Goal: Task Accomplishment & Management: Manage account settings

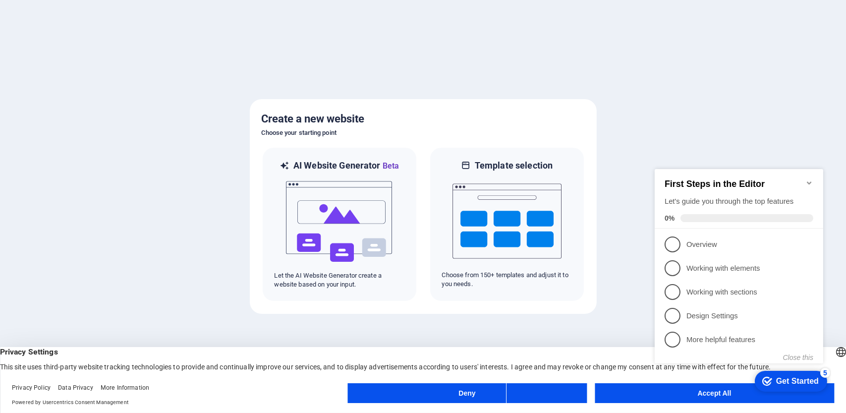
click at [18, 173] on div at bounding box center [423, 206] width 846 height 413
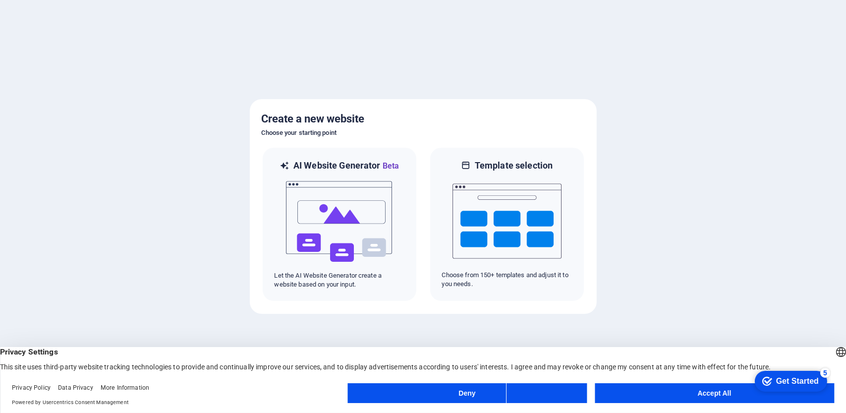
click at [690, 405] on div "Deny Accept All" at bounding box center [591, 395] width 487 height 24
click at [690, 393] on button "Accept All" at bounding box center [714, 393] width 239 height 20
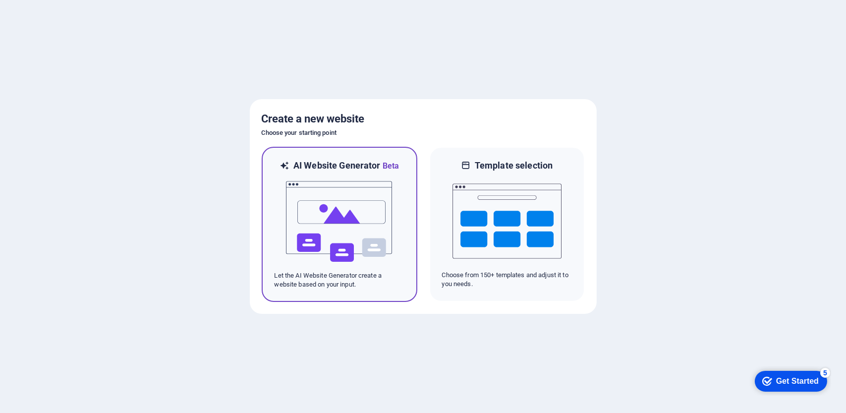
click at [375, 197] on img at bounding box center [339, 221] width 109 height 99
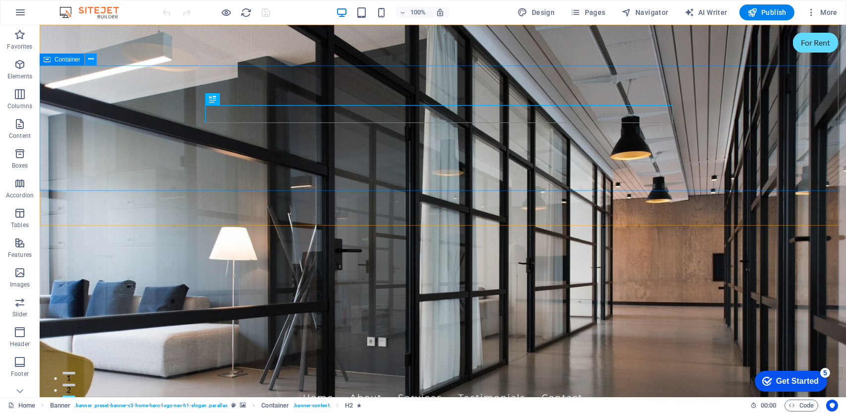
click at [90, 62] on icon at bounding box center [90, 59] width 5 height 10
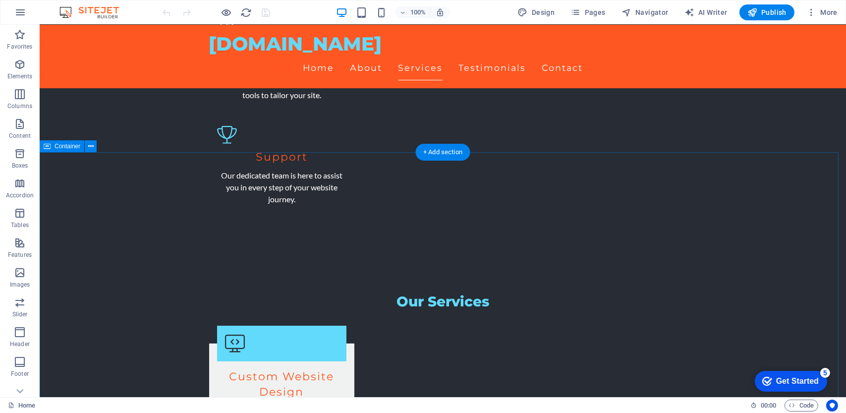
scroll to position [1154, 0]
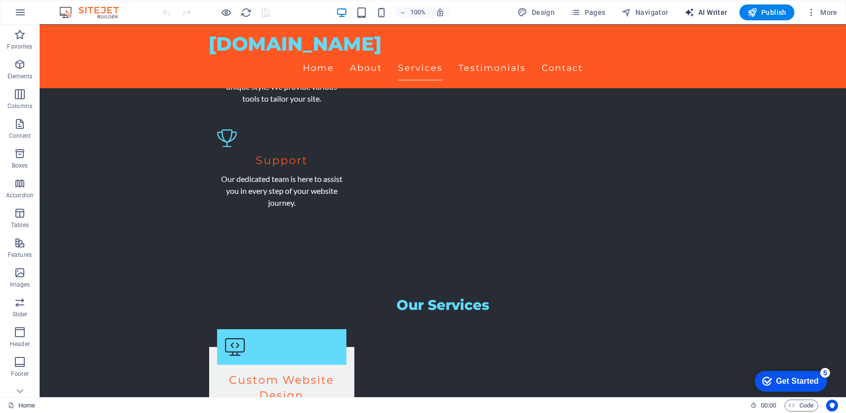
click at [715, 13] on span "AI Writer" at bounding box center [706, 12] width 43 height 10
select select "English"
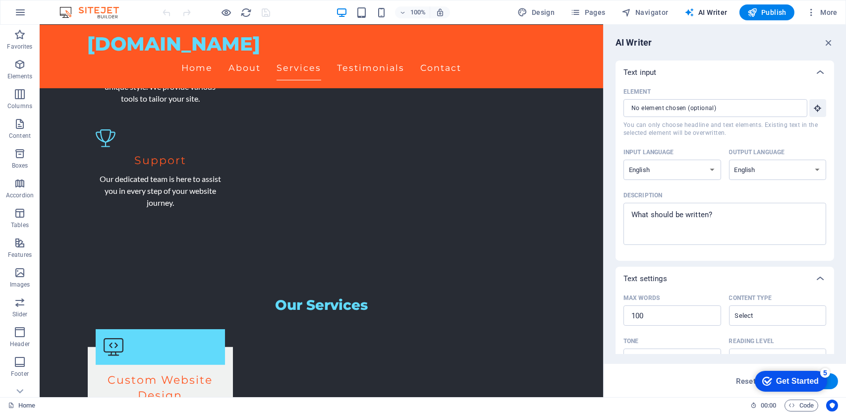
click at [790, 377] on div "Get Started" at bounding box center [797, 380] width 43 height 9
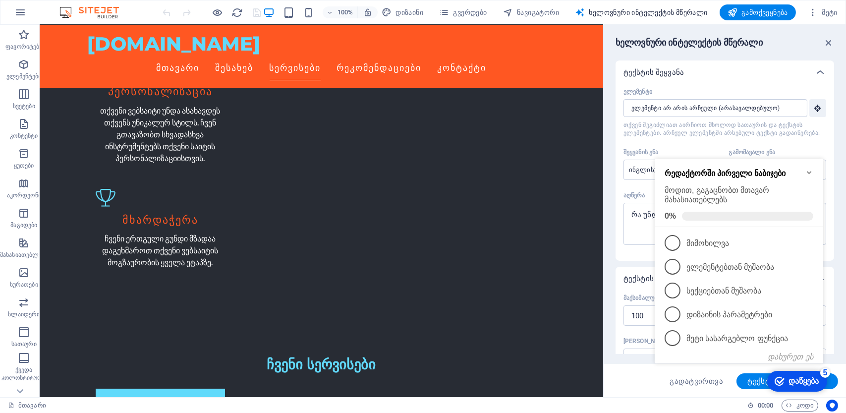
scroll to position [1280, 0]
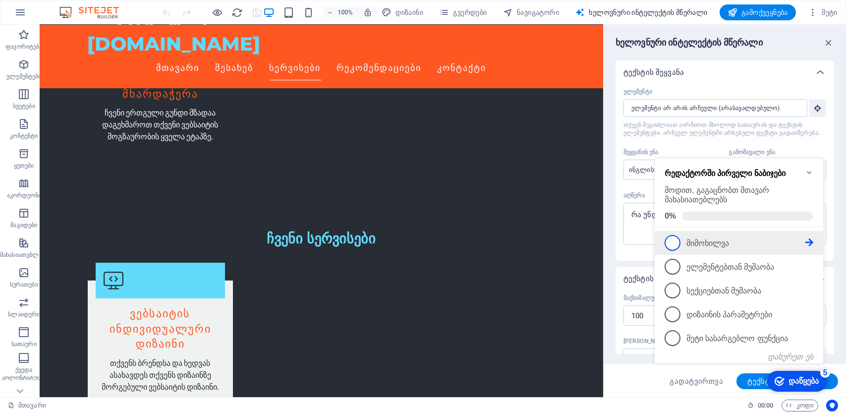
click at [666, 245] on span "1" at bounding box center [672, 242] width 16 height 16
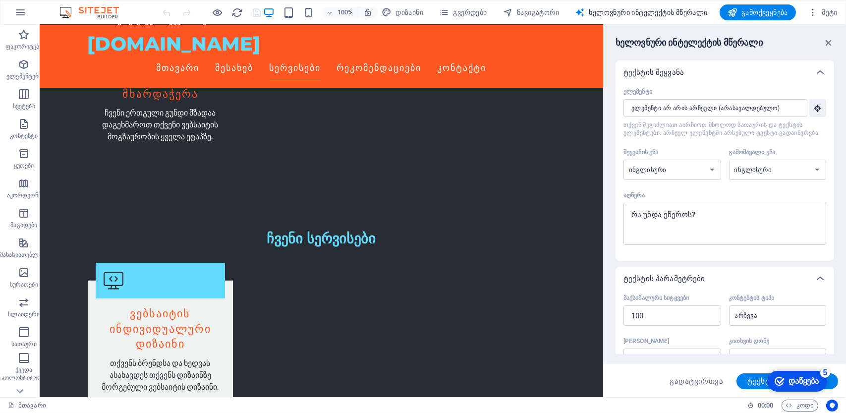
scroll to position [0, 0]
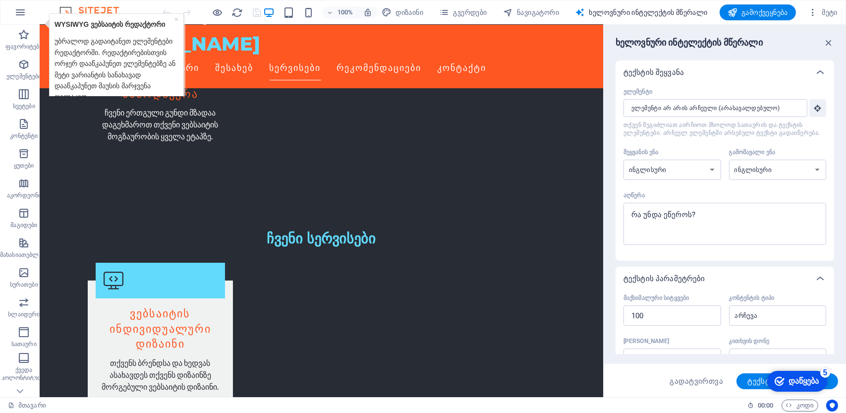
click at [797, 380] on font "დაწყება" at bounding box center [803, 381] width 30 height 8
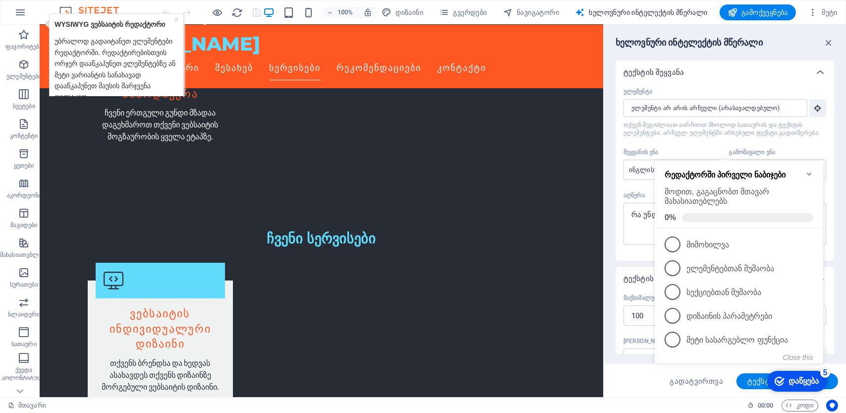
click at [805, 170] on icon "Minimize checklist" at bounding box center [809, 174] width 8 height 8
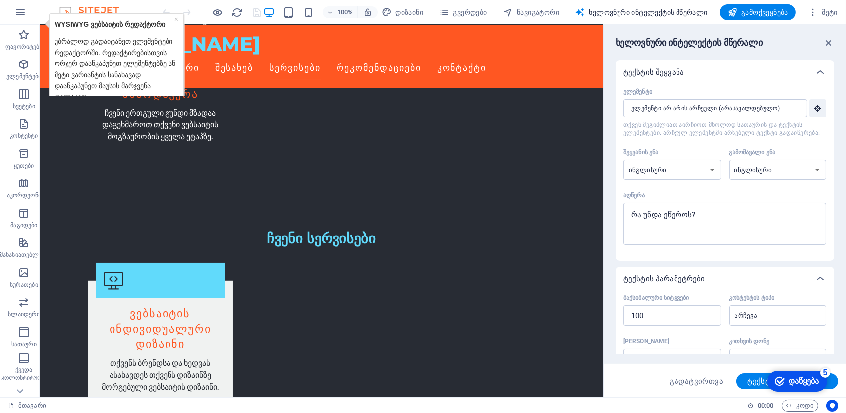
drag, startPoint x: 802, startPoint y: 388, endPoint x: 913, endPoint y: 598, distance: 238.0
click at [801, 388] on div "checkmark დაწყება 5" at bounding box center [797, 380] width 60 height 21
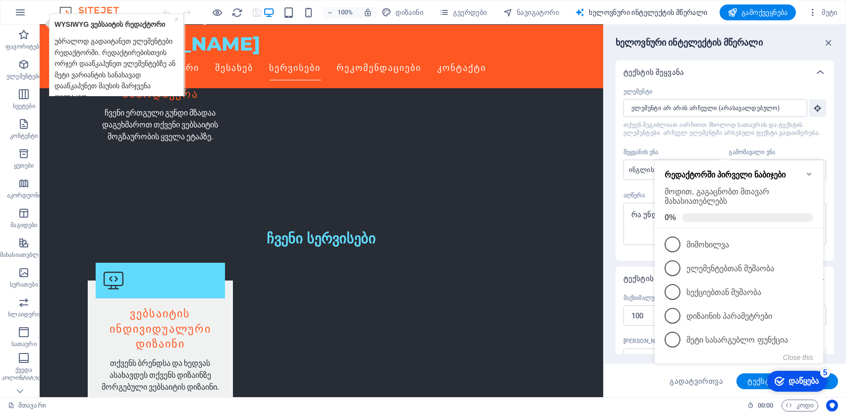
click at [801, 388] on div "checkmark დაწყება 5" at bounding box center [797, 380] width 60 height 21
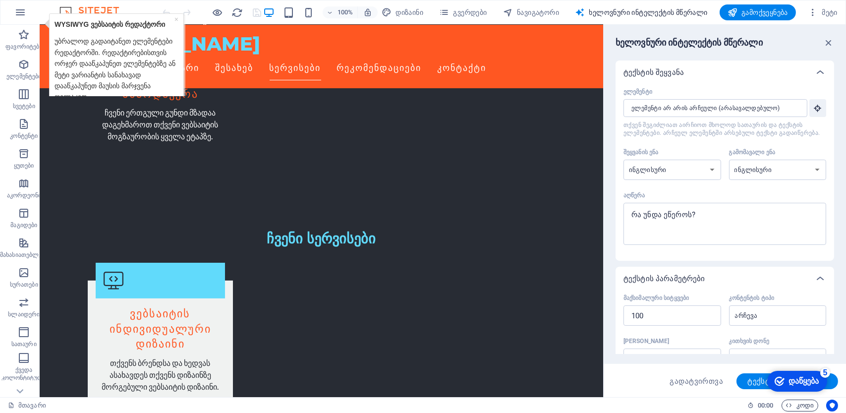
click at [797, 408] on span "კოდი" at bounding box center [800, 406] width 28 height 12
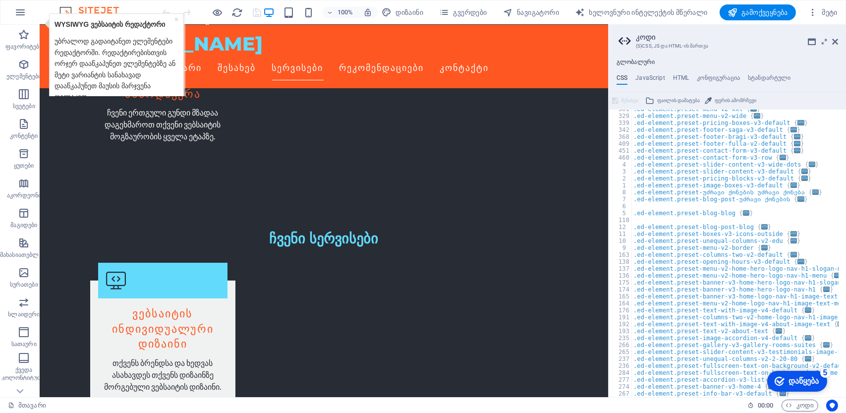
scroll to position [351, 0]
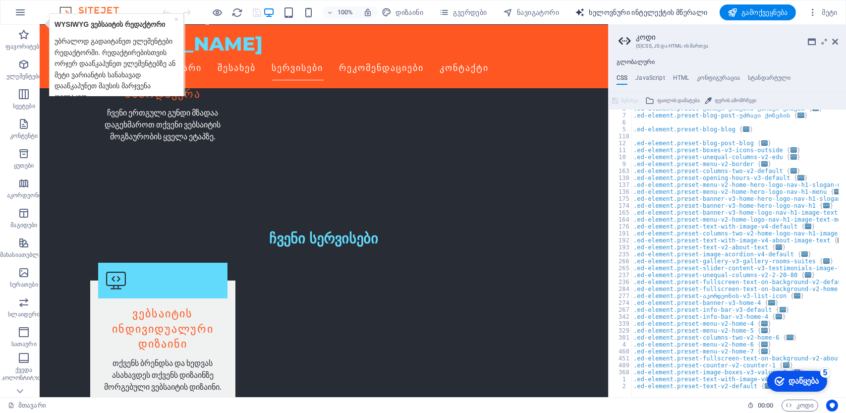
click at [605, 12] on font "ხელოვნური ინტელექტის მწერალი" at bounding box center [648, 12] width 118 height 8
select select "English"
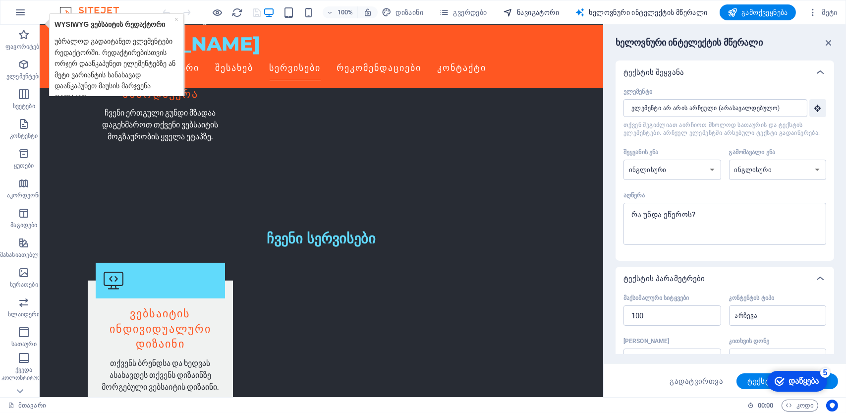
click at [540, 19] on button "ნავიგატორი" at bounding box center [531, 12] width 64 height 16
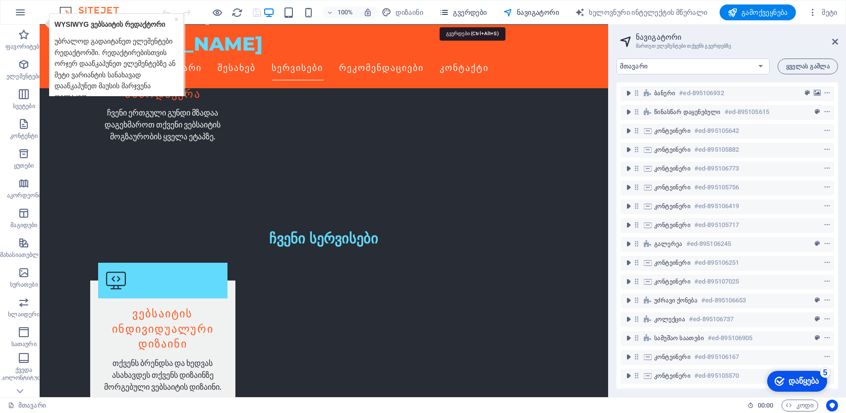
click at [462, 14] on font "გვერდები" at bounding box center [471, 12] width 34 height 8
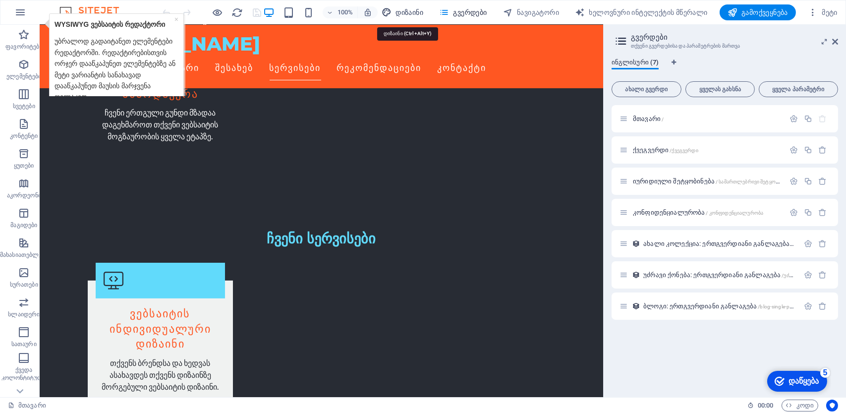
click at [404, 12] on font "დიზაინი" at bounding box center [410, 12] width 28 height 8
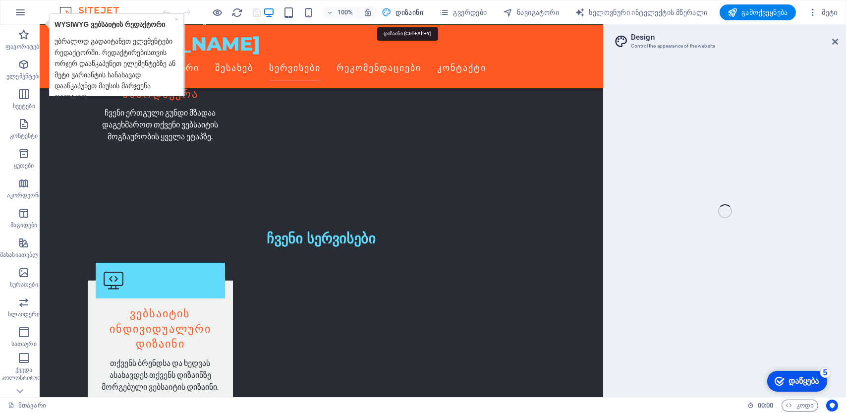
select select "px"
select select "200"
select select "px"
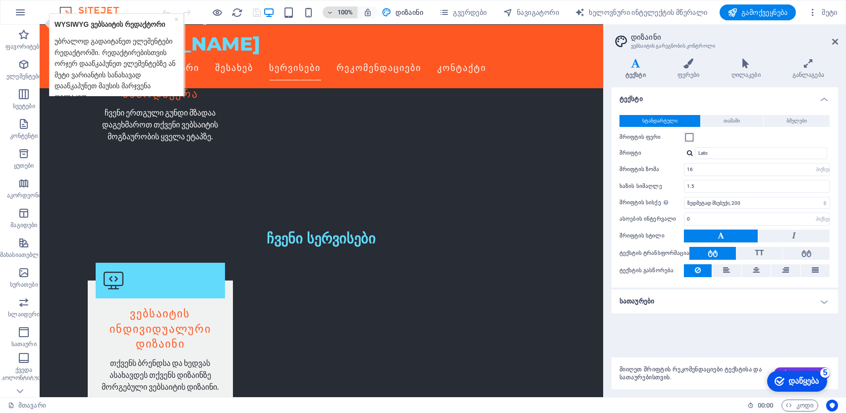
click at [333, 12] on icon "button" at bounding box center [330, 12] width 7 height 6
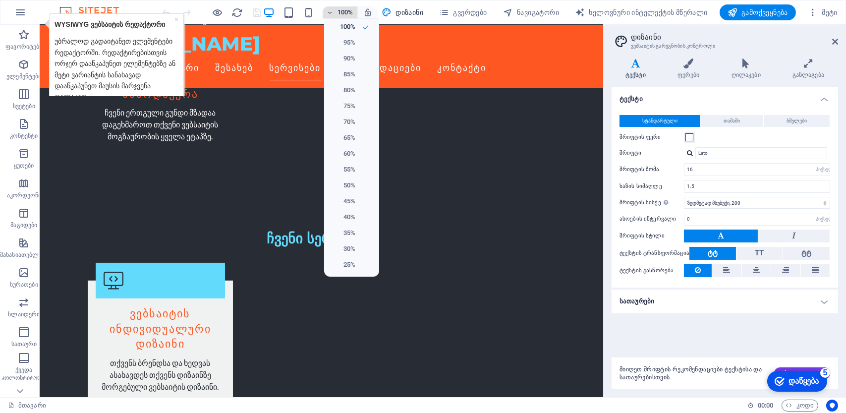
click at [333, 12] on div at bounding box center [423, 206] width 846 height 413
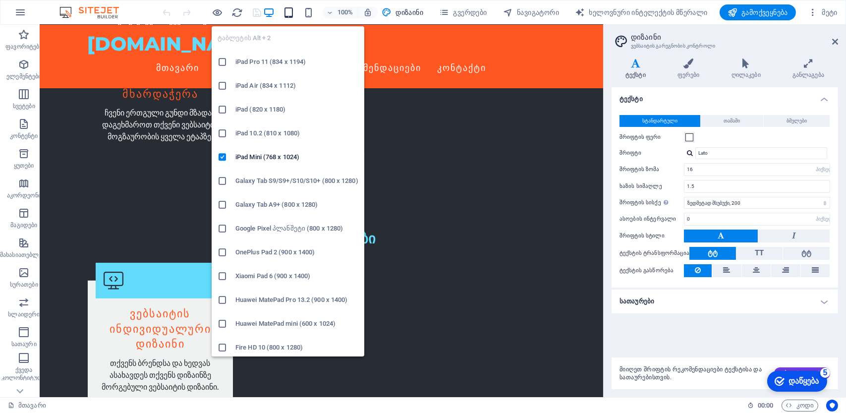
click at [293, 13] on icon "button" at bounding box center [288, 12] width 11 height 11
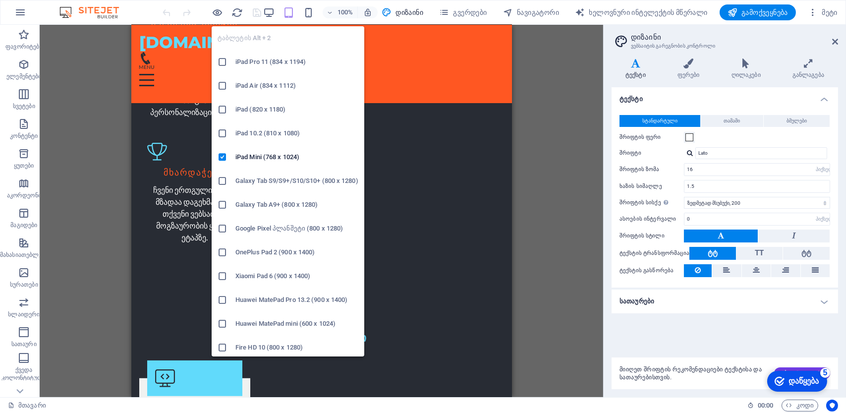
scroll to position [1367, 0]
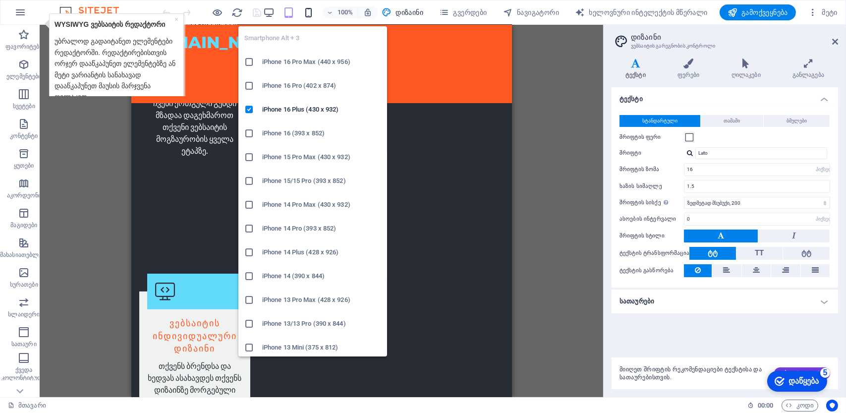
click at [309, 10] on icon "button" at bounding box center [308, 12] width 11 height 11
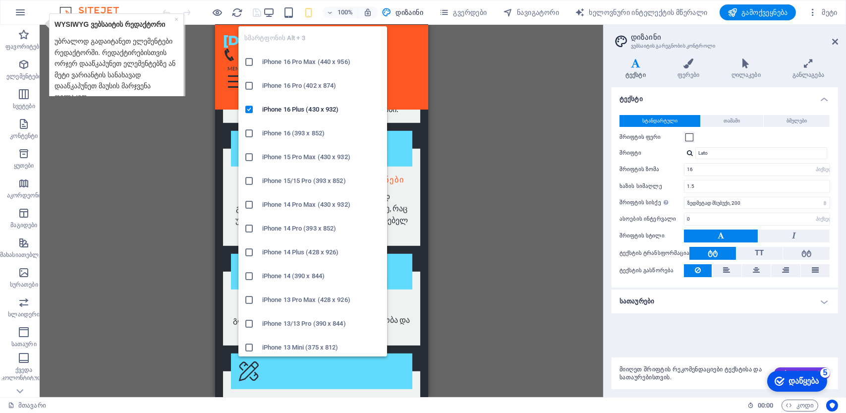
scroll to position [1377, 0]
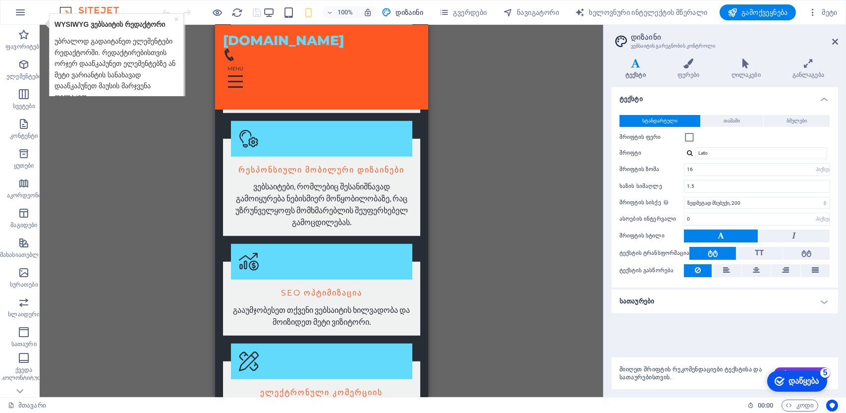
click at [473, 173] on div "არსებული კონტენტის შესაცვლელად გადაიტანეთ აქ. თუ გსურთ ახალი ელემენტის შექმნა, …" at bounding box center [322, 211] width 564 height 372
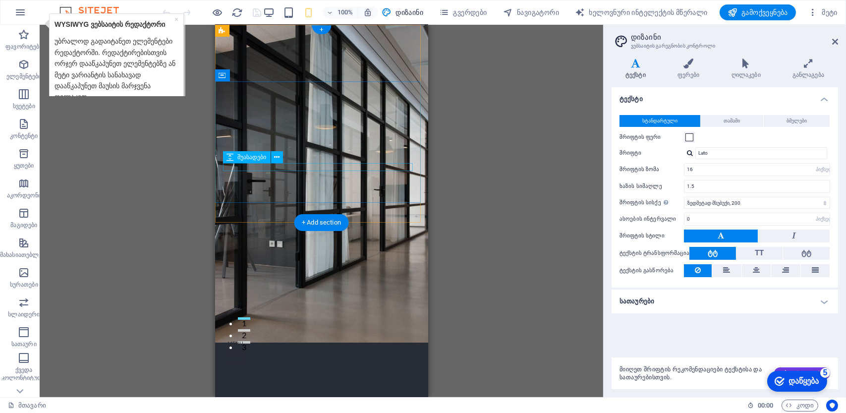
scroll to position [0, 0]
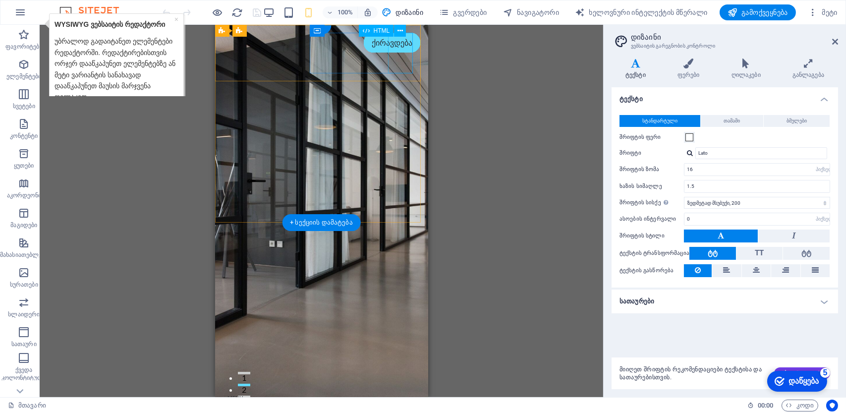
click at [396, 390] on div at bounding box center [321, 410] width 197 height 41
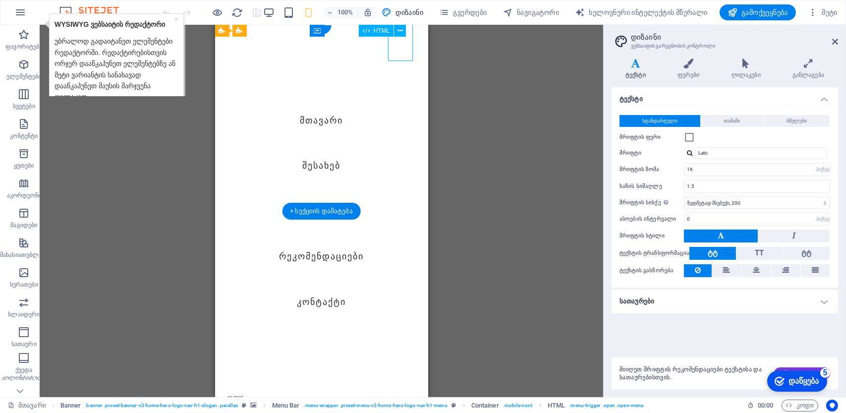
click at [247, 390] on div at bounding box center [235, 410] width 25 height 41
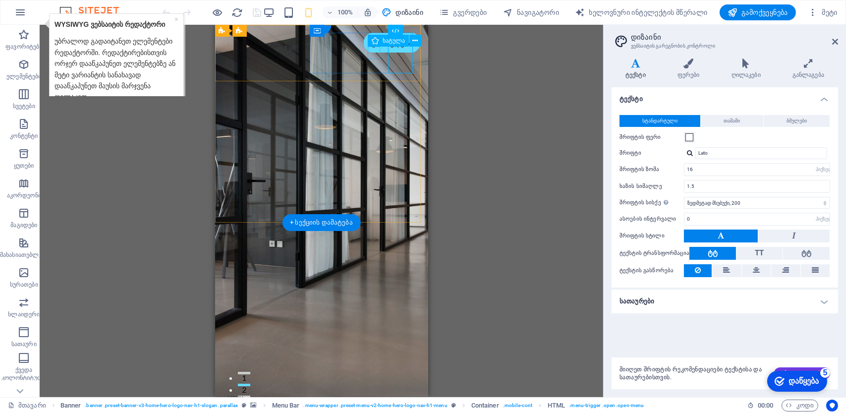
click at [374, 378] on figure at bounding box center [317, 384] width 189 height 12
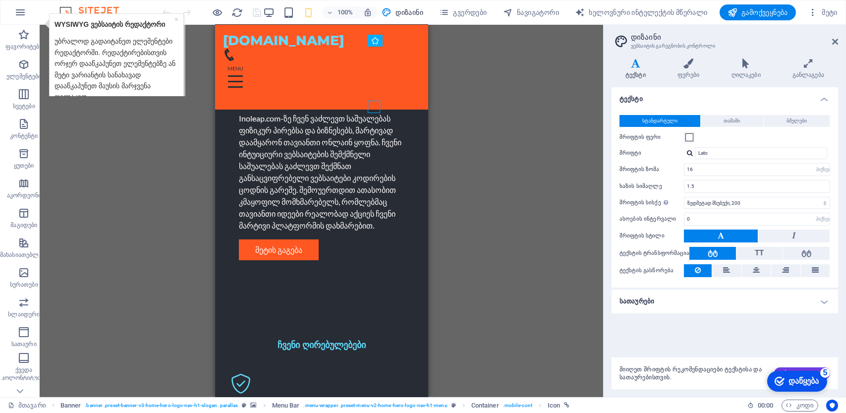
scroll to position [595, 0]
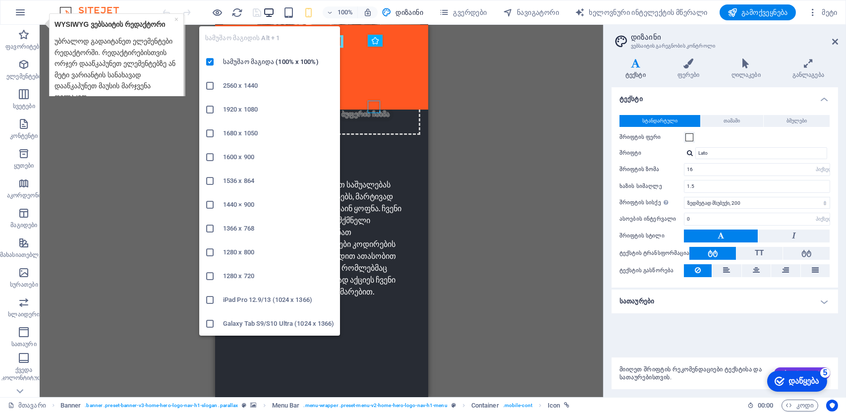
click at [274, 16] on icon "button" at bounding box center [268, 12] width 11 height 11
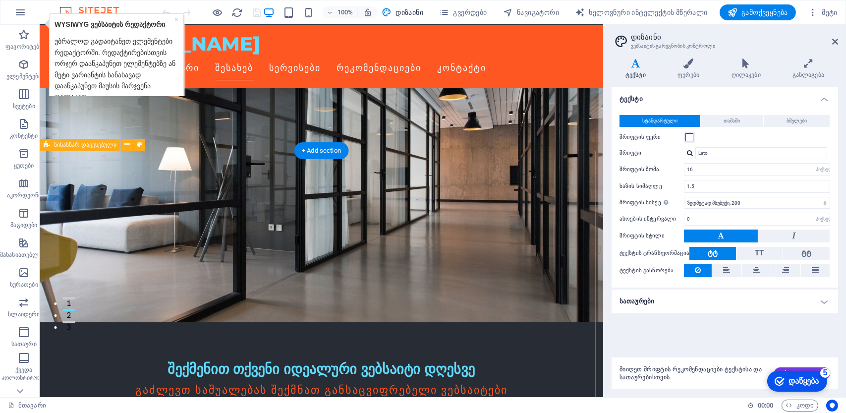
scroll to position [50, 0]
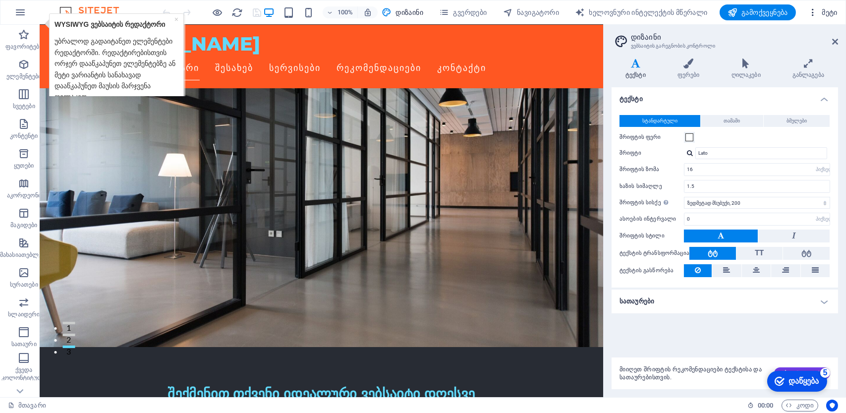
click at [830, 12] on font "მეტი" at bounding box center [830, 12] width 16 height 8
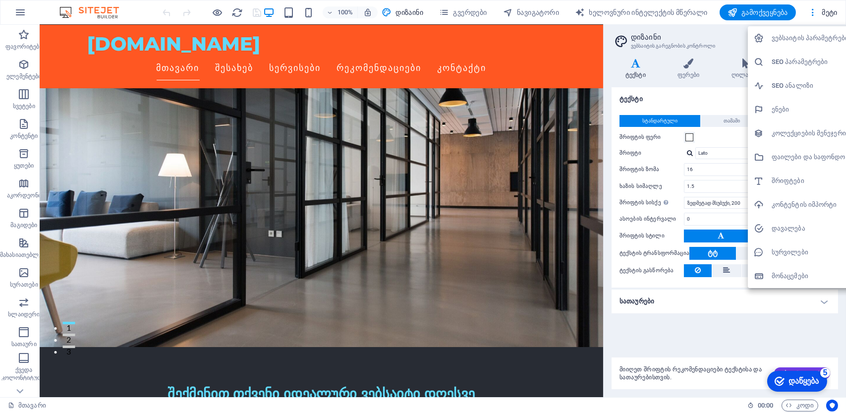
click at [800, 66] on h6 "SEO პარამეტრები" at bounding box center [825, 62] width 106 height 12
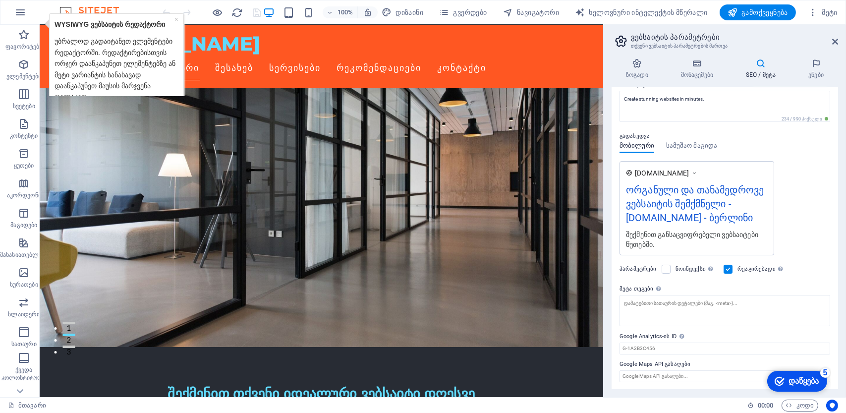
scroll to position [100, 0]
click at [759, 73] on font "SEO / მეტა" at bounding box center [761, 74] width 30 height 7
click at [703, 63] on icon at bounding box center [697, 64] width 61 height 10
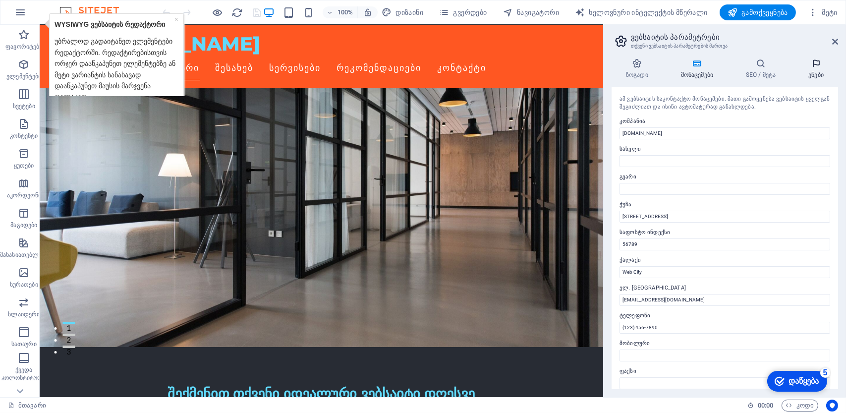
click at [817, 67] on icon at bounding box center [816, 64] width 44 height 10
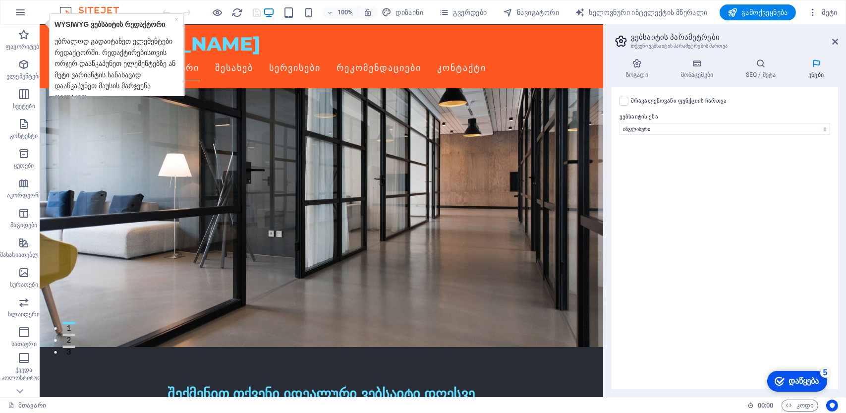
click at [830, 41] on h2 "ვებსაიტის პარამეტრები" at bounding box center [734, 37] width 207 height 9
click at [835, 41] on icon at bounding box center [835, 42] width 6 height 8
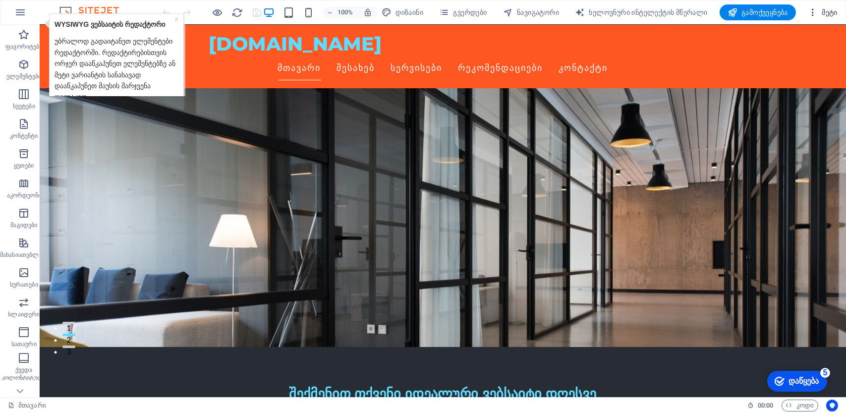
click at [829, 7] on span "მეტი" at bounding box center [823, 12] width 30 height 10
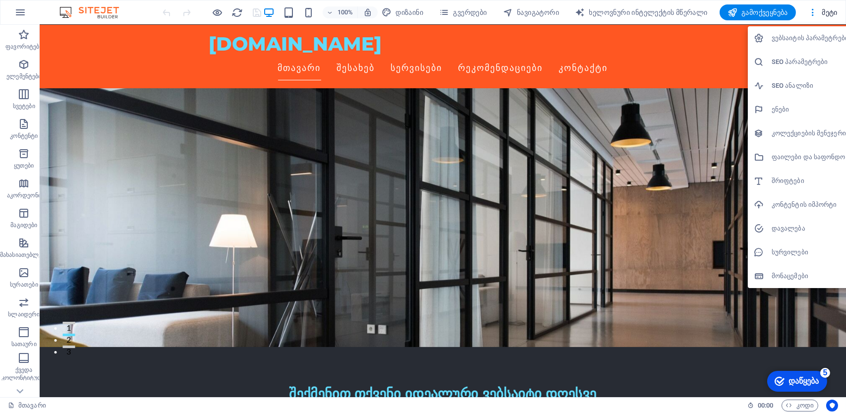
click at [803, 44] on h6 "ვებსაიტის პარამეტრები" at bounding box center [825, 38] width 106 height 12
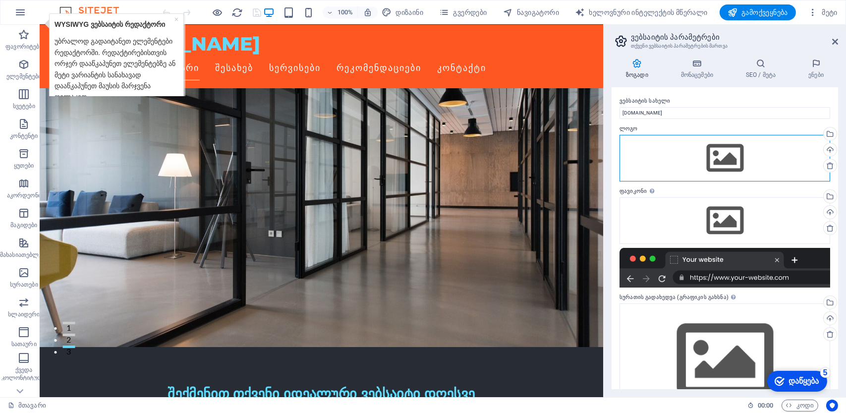
click at [703, 163] on div "გადაიტანეთ ფაილები აქ, დააწკაპუნეთ ფაილების ასარჩევად ან აირჩიეთ ფაილები ფაილებ…" at bounding box center [725, 158] width 211 height 47
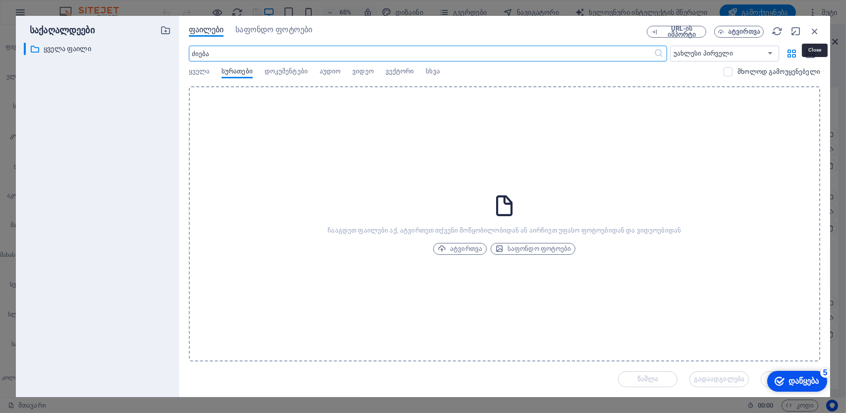
click at [817, 29] on icon "button" at bounding box center [815, 31] width 11 height 11
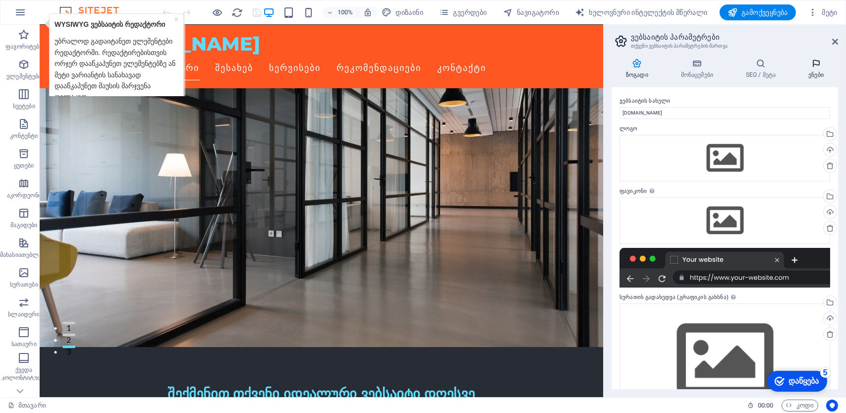
click at [825, 66] on icon at bounding box center [816, 64] width 44 height 10
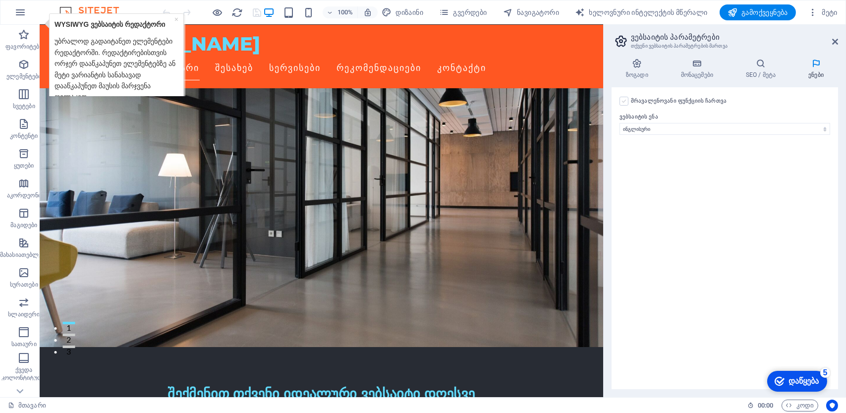
click at [623, 103] on label at bounding box center [624, 101] width 9 height 9
click at [0, 0] on input "მრავალენოვანი ფუნქციის ჩართვა მრავალენოვანი ენის გამოსართავად, წაშალეთ ყველა ენ…" at bounding box center [0, 0] width 0 height 0
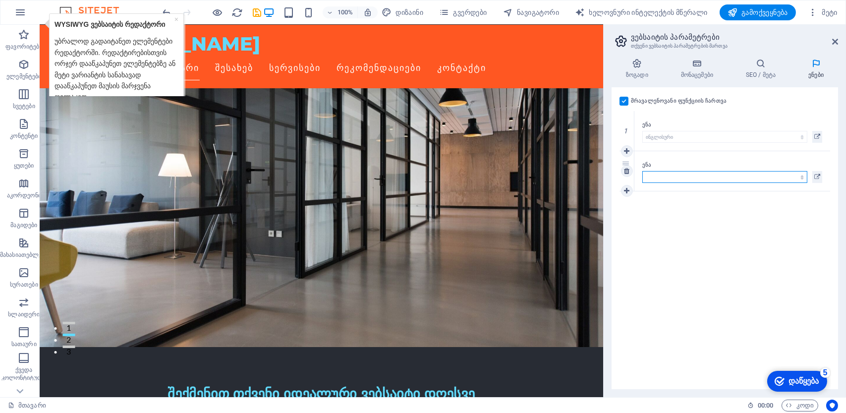
click at [692, 176] on select "აფხაზური აფარი აფრიკაანსი აკანური ალბანური ამჰარული არაბული არაგონული სომხური ა…" at bounding box center [725, 177] width 165 height 12
click at [708, 176] on select "აფხაზური აფარი აფრიკაანსი აკანური ალბანური ამჰარული არაბული არაგონული სომხური ა…" at bounding box center [725, 177] width 165 height 12
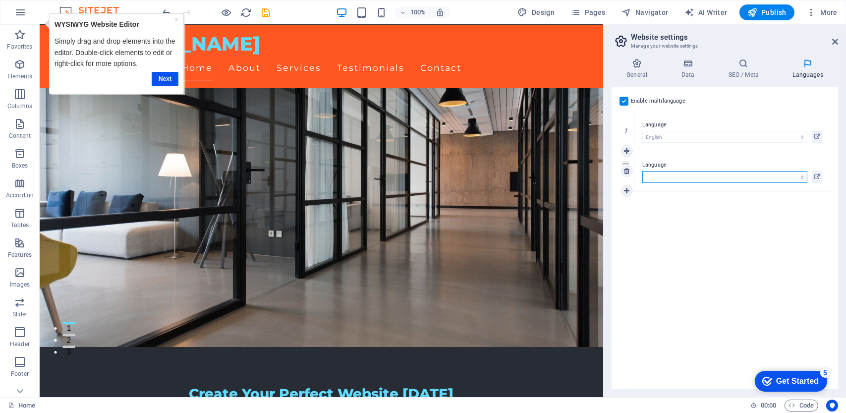
click at [752, 179] on select "Abkhazian Afar Afrikaans Akan Albanian Amharic Arabic Aragonese Armenian Assame…" at bounding box center [725, 177] width 165 height 12
select select "54"
click at [643, 171] on select "Abkhazian Afar Afrikaans Akan Albanian Amharic Arabic Aragonese Armenian Assame…" at bounding box center [725, 177] width 165 height 12
click at [799, 410] on span "Code" at bounding box center [801, 406] width 25 height 12
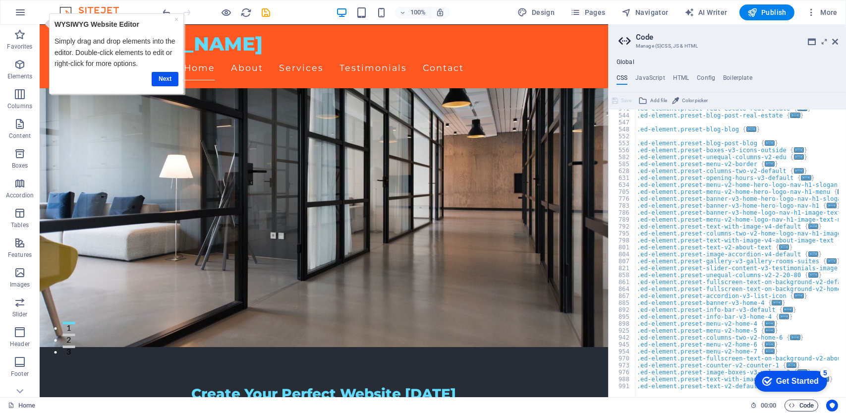
scroll to position [351, 0]
click at [798, 406] on span "Code" at bounding box center [801, 406] width 25 height 12
click at [832, 407] on icon "Usercentrics" at bounding box center [832, 405] width 7 height 7
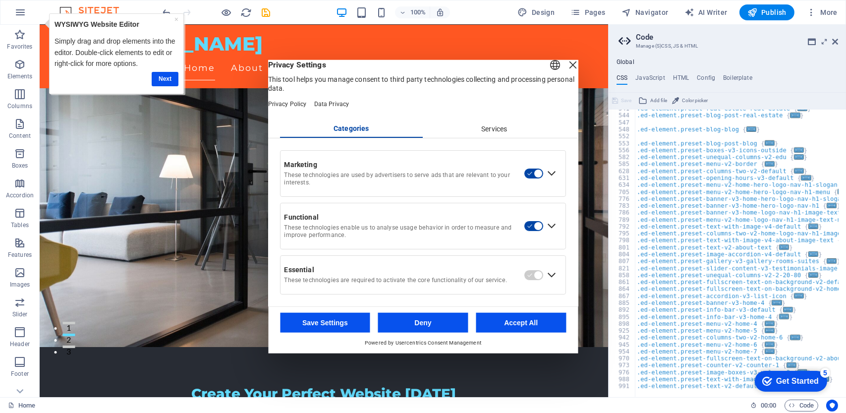
click at [145, 87] on div "Next" at bounding box center [117, 78] width 124 height 19
click at [170, 79] on link "Next" at bounding box center [165, 78] width 27 height 14
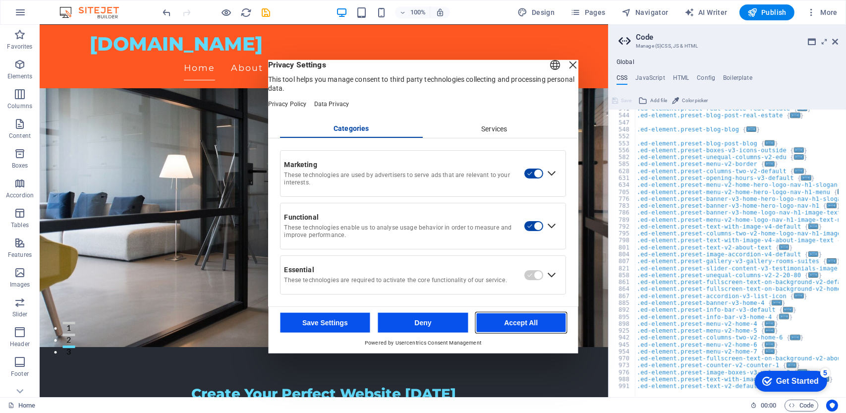
click at [500, 333] on button "Accept All" at bounding box center [521, 323] width 90 height 20
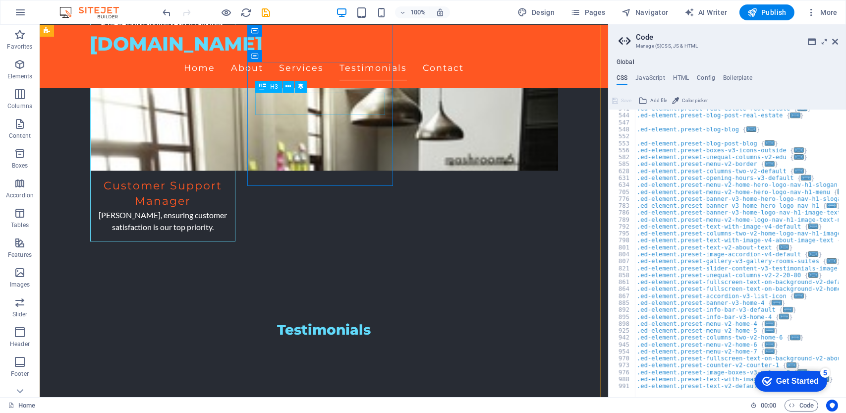
scroll to position [4743, 0]
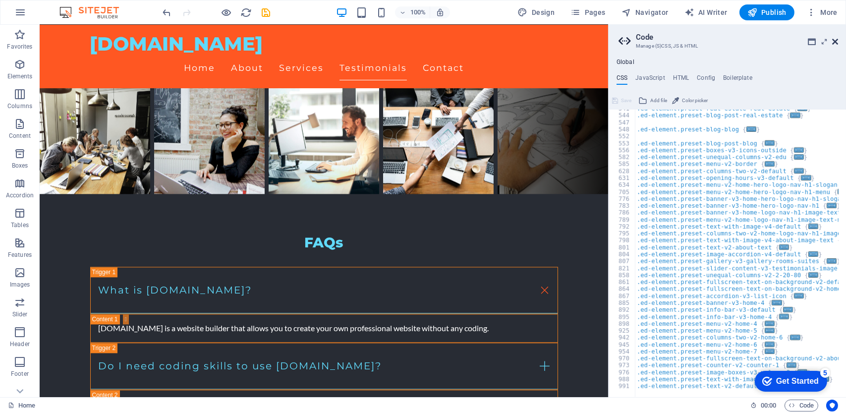
click at [833, 42] on icon at bounding box center [835, 42] width 6 height 8
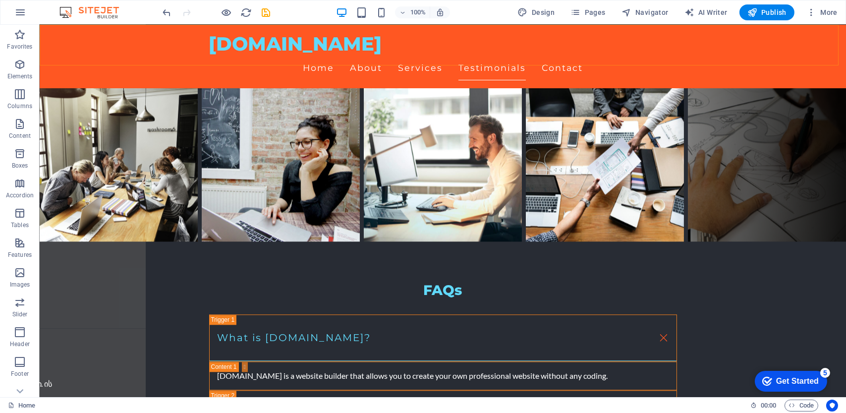
scroll to position [4791, 0]
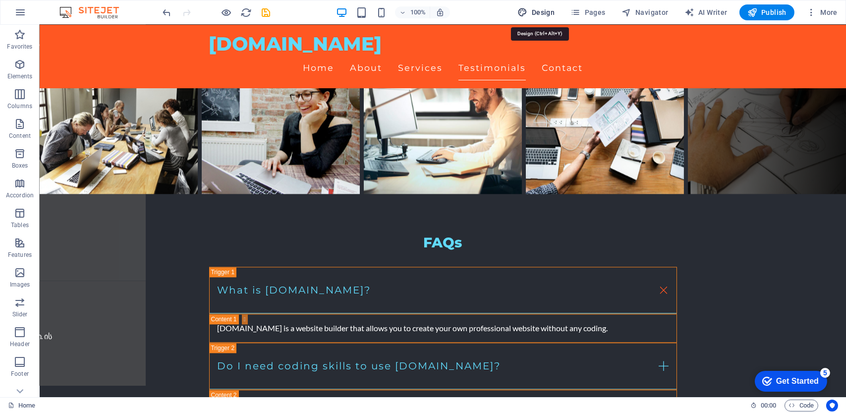
click at [528, 7] on icon "button" at bounding box center [523, 12] width 10 height 10
select select "px"
select select "200"
select select "px"
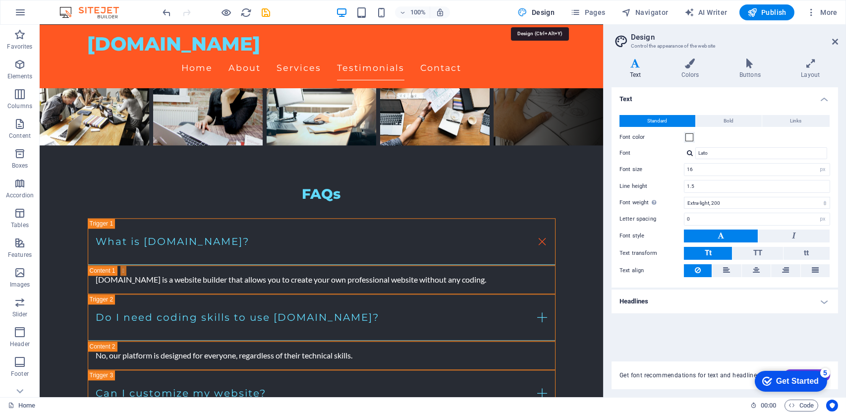
scroll to position [4742, 0]
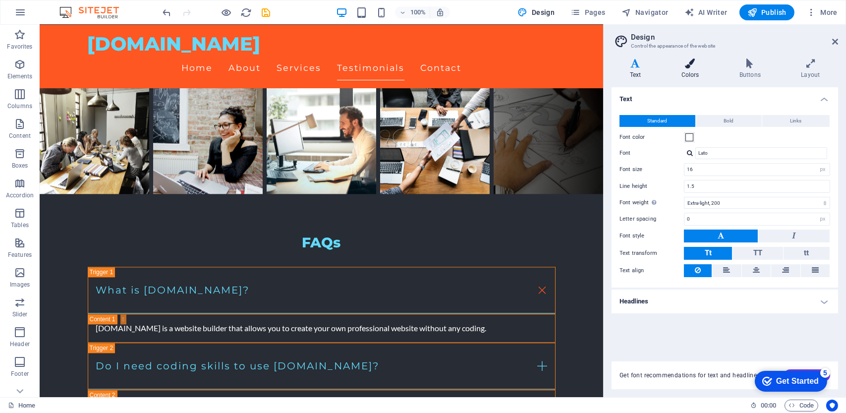
click at [697, 67] on icon at bounding box center [690, 64] width 54 height 10
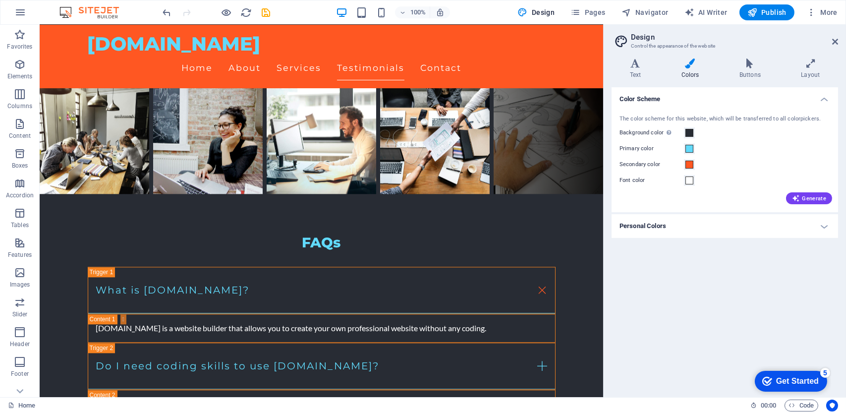
click at [829, 224] on h4 "Personal Colors" at bounding box center [725, 226] width 227 height 24
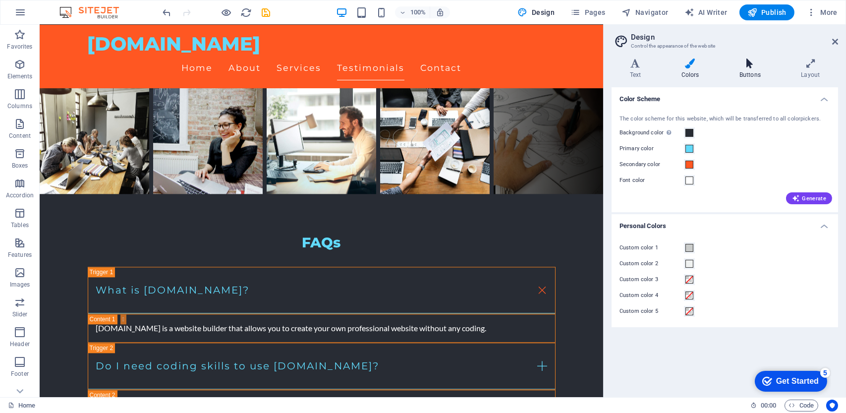
click at [754, 76] on h4 "Buttons" at bounding box center [751, 69] width 61 height 21
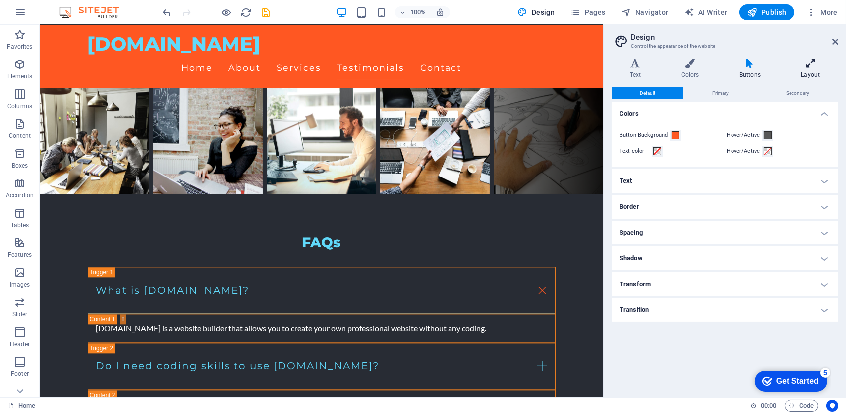
click at [807, 70] on h4 "Layout" at bounding box center [810, 69] width 55 height 21
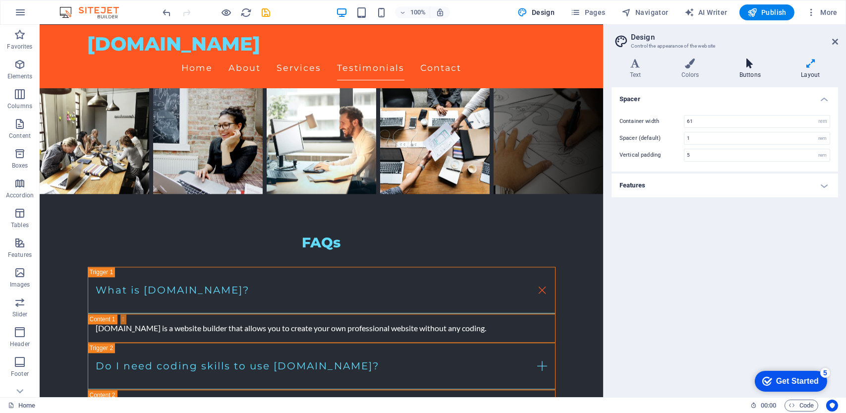
click at [745, 65] on icon at bounding box center [750, 64] width 58 height 10
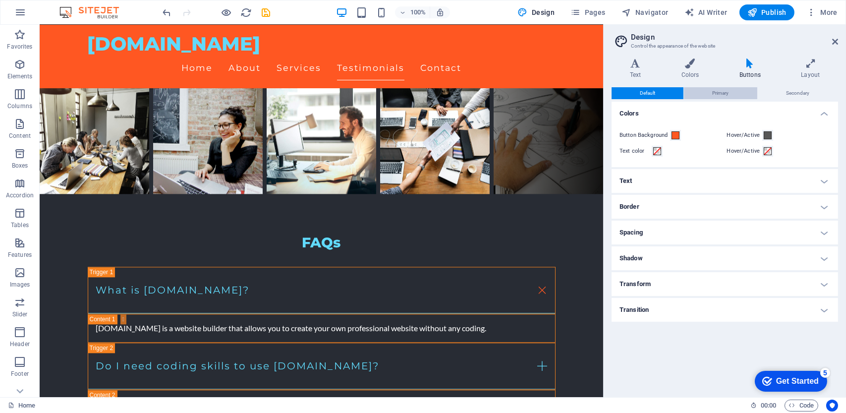
click at [707, 94] on button "Primary" at bounding box center [720, 93] width 73 height 12
click at [796, 86] on div "Text Colors Buttons Layout Text Standard Bold Links Font color Font Lato Font s…" at bounding box center [725, 224] width 227 height 331
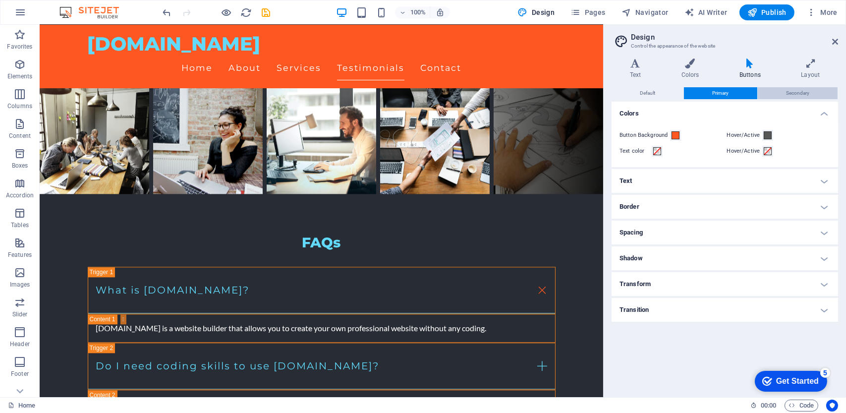
click at [778, 93] on button "Secondary" at bounding box center [798, 93] width 80 height 12
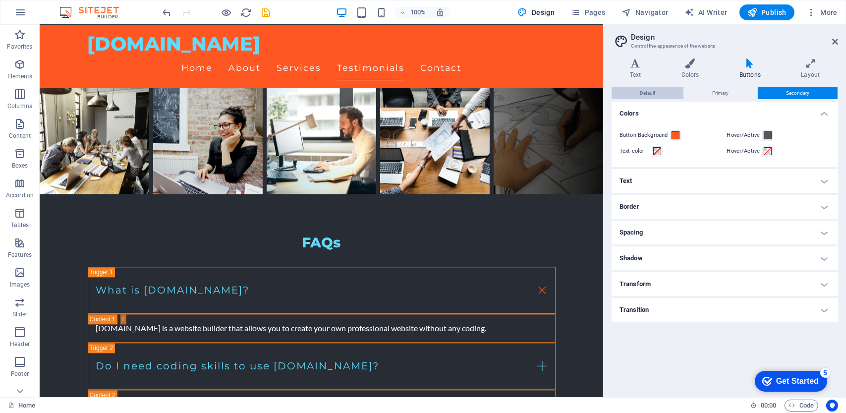
click at [649, 93] on span "Default" at bounding box center [647, 93] width 15 height 12
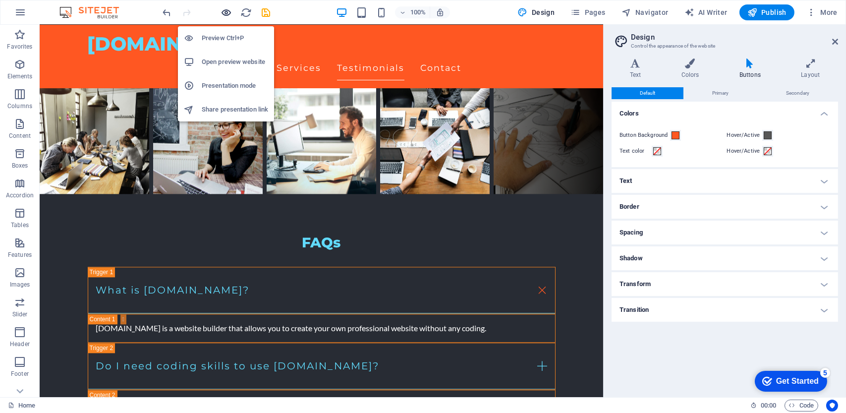
click at [230, 12] on icon "button" at bounding box center [226, 12] width 11 height 11
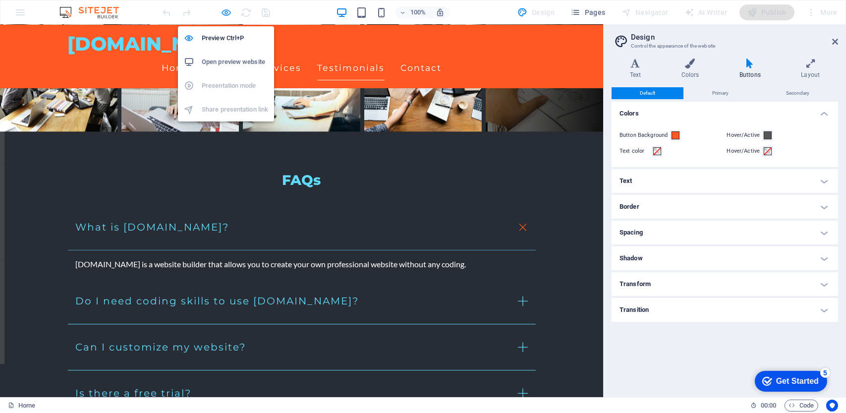
scroll to position [3921, 0]
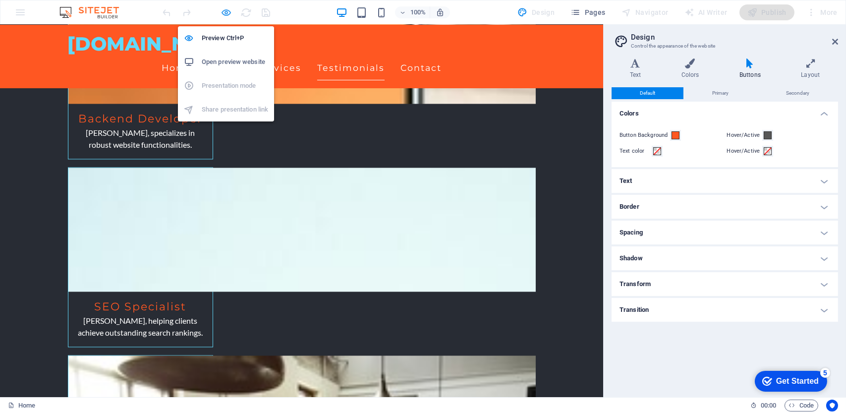
click at [229, 12] on icon "button" at bounding box center [226, 12] width 11 height 11
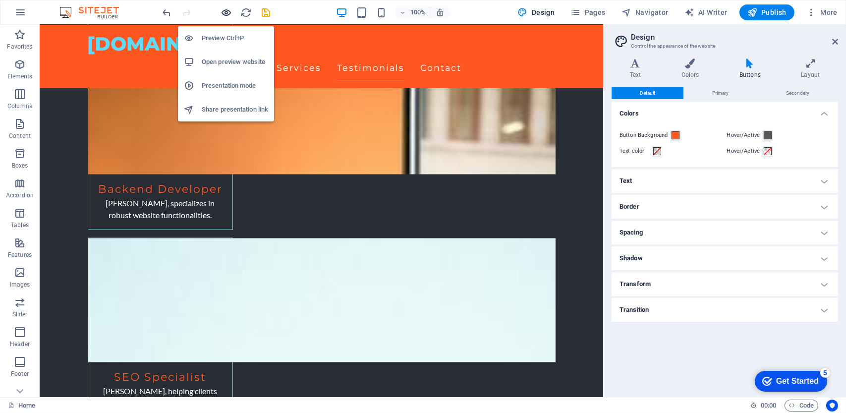
scroll to position [4742, 0]
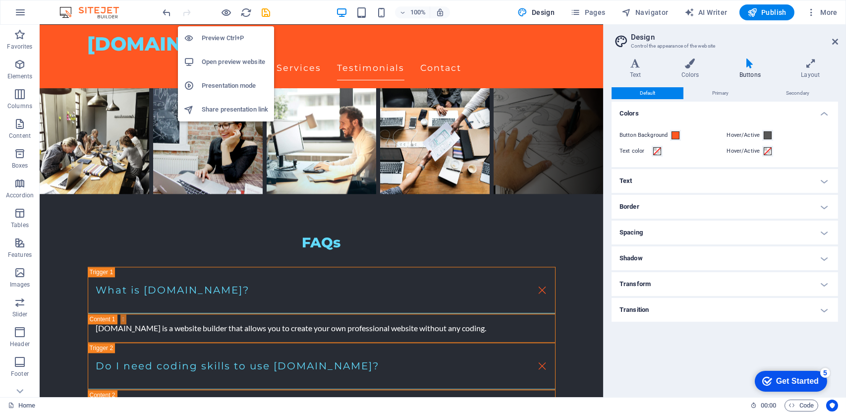
click at [228, 62] on h6 "Open preview website" at bounding box center [235, 62] width 66 height 12
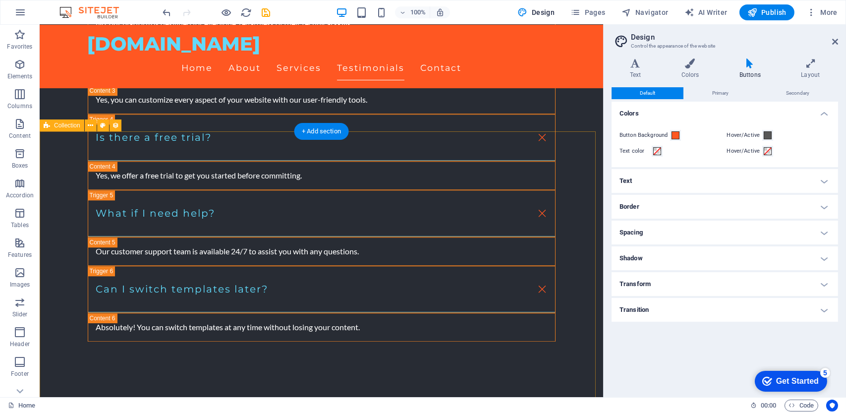
scroll to position [5073, 0]
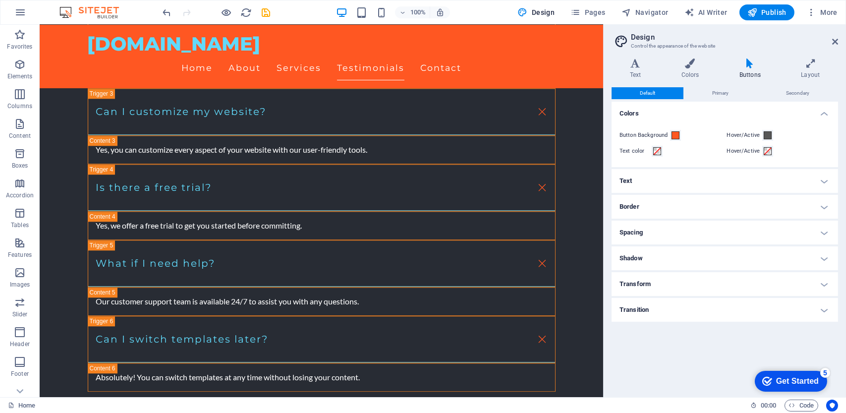
click at [828, 24] on header "100% Design Pages Navigator AI Writer Publish More" at bounding box center [423, 12] width 846 height 25
click at [826, 13] on span "More" at bounding box center [822, 12] width 31 height 10
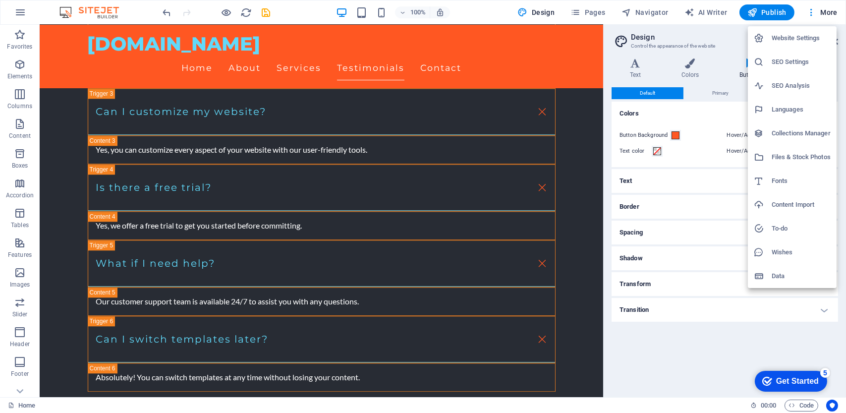
click at [793, 208] on h6 "Content Import" at bounding box center [801, 205] width 59 height 12
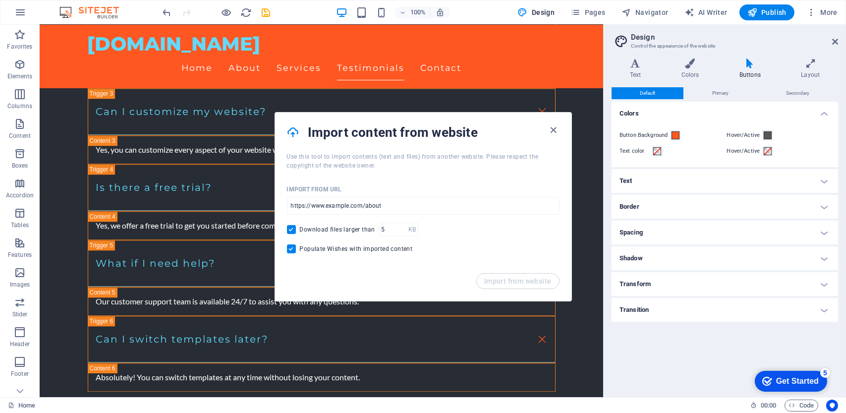
click at [564, 134] on div "Import content from website" at bounding box center [423, 133] width 296 height 40
click at [813, 57] on div "Variants Text Colors Buttons Layout Text Standard Bold Links Font color Font La…" at bounding box center [725, 224] width 242 height 347
click at [815, 64] on icon at bounding box center [810, 64] width 55 height 10
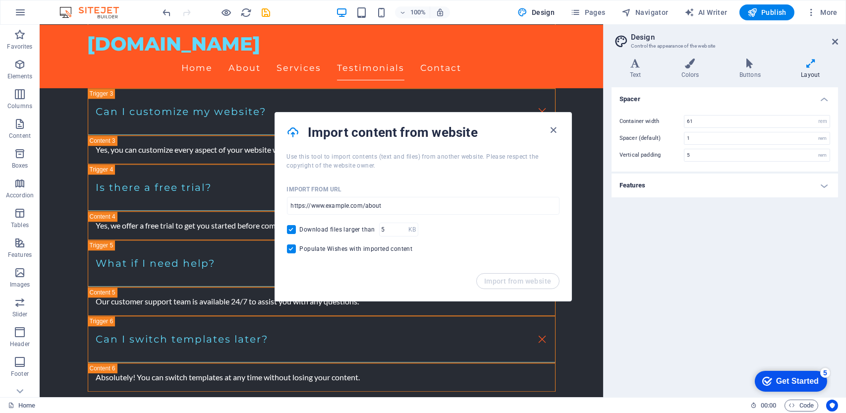
click at [815, 64] on icon at bounding box center [810, 64] width 55 height 10
click at [651, 8] on span "Navigator" at bounding box center [645, 12] width 47 height 10
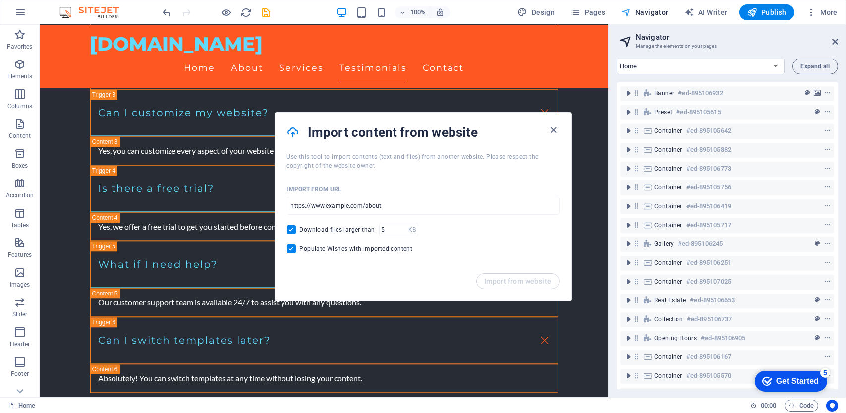
scroll to position [5074, 0]
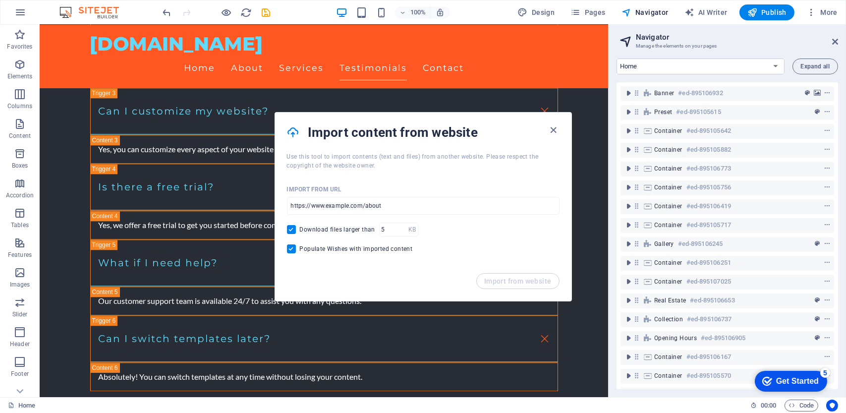
click at [719, 103] on div "Preset #ed-895105615" at bounding box center [728, 112] width 214 height 19
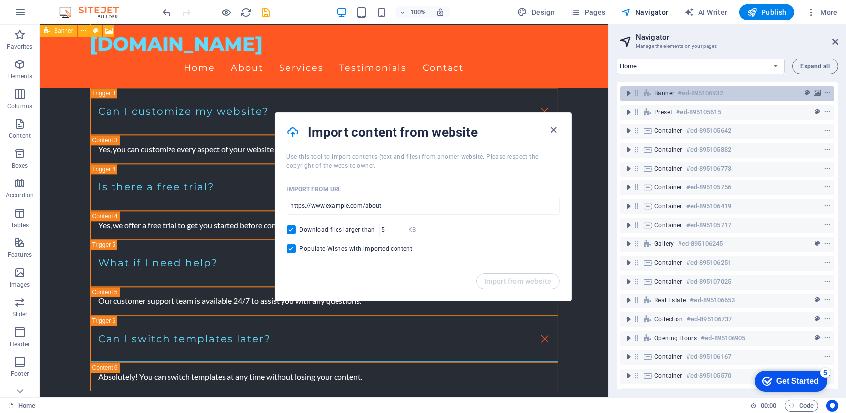
click at [717, 92] on h6 "#ed-895106932" at bounding box center [700, 93] width 45 height 12
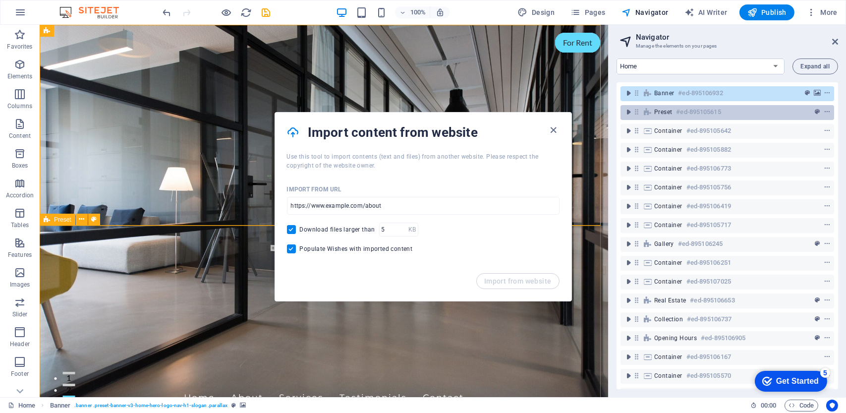
click at [710, 114] on h6 "#ed-895105615" at bounding box center [698, 112] width 45 height 12
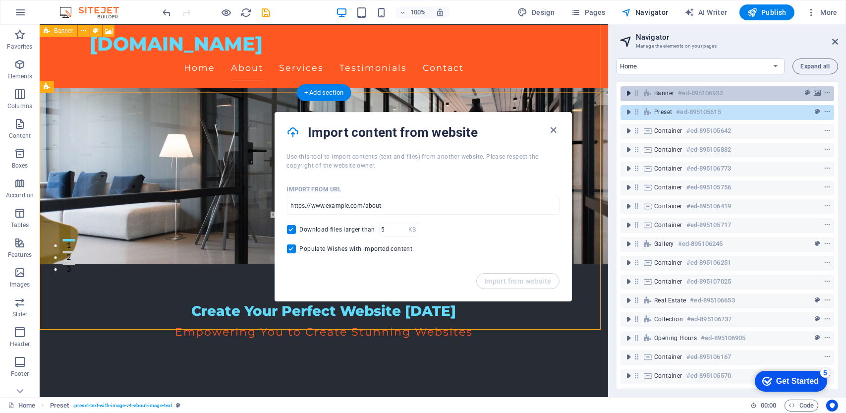
click at [627, 92] on icon "toggle-expand" at bounding box center [629, 93] width 10 height 10
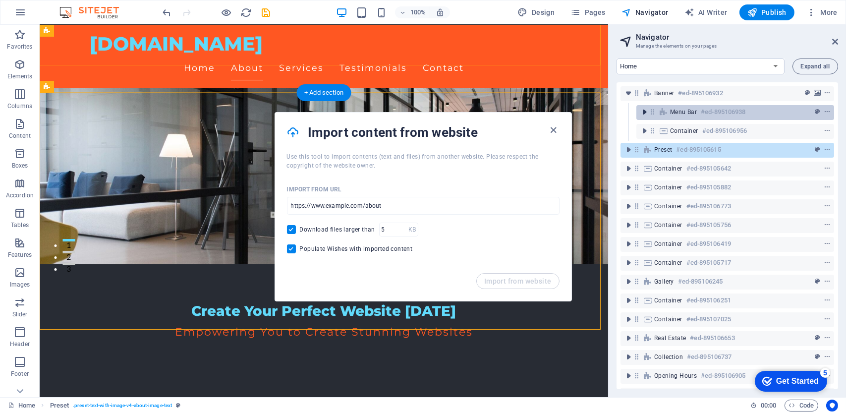
click at [644, 112] on icon "toggle-expand" at bounding box center [645, 112] width 10 height 10
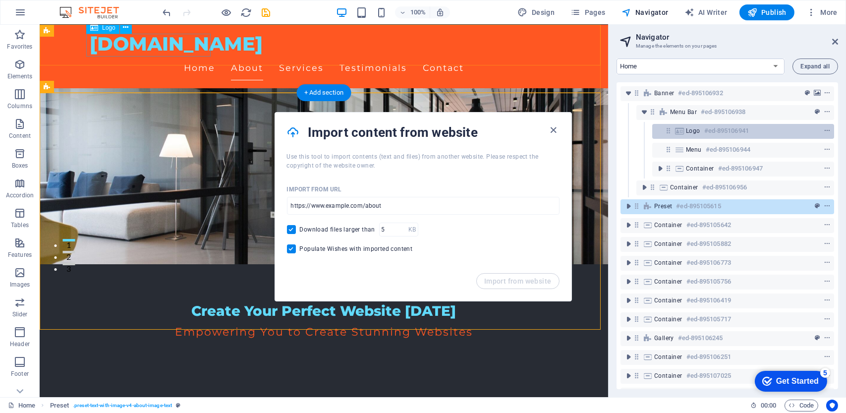
click at [710, 135] on h6 "#ed-895106941" at bounding box center [726, 131] width 45 height 12
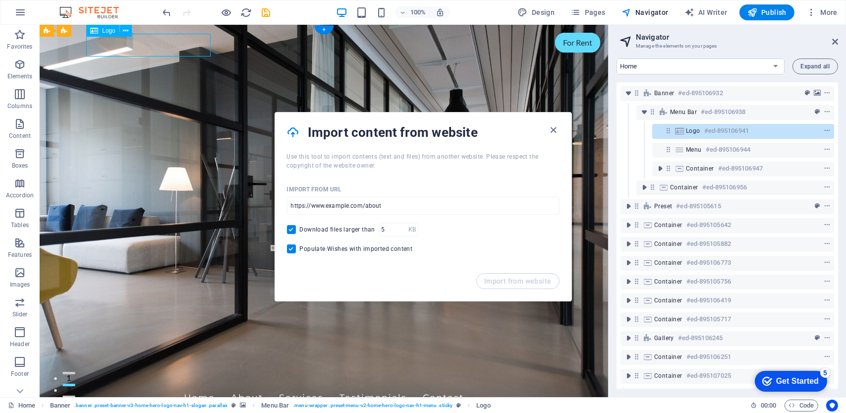
click at [710, 134] on h6 "#ed-895106941" at bounding box center [726, 131] width 45 height 12
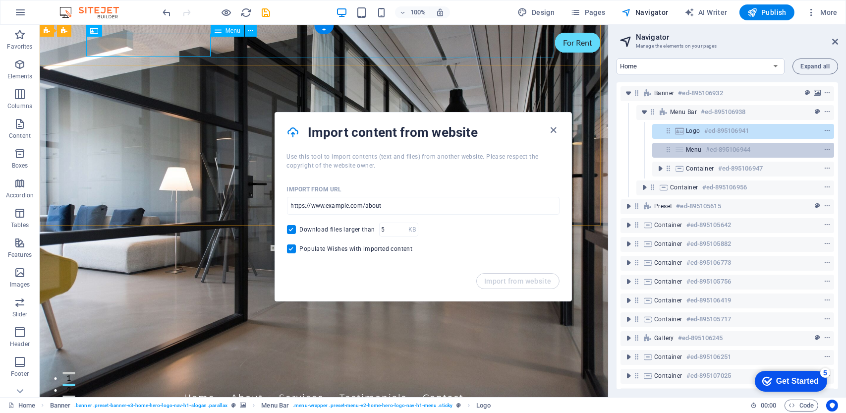
click at [706, 149] on h6 "#ed-895106944" at bounding box center [728, 150] width 45 height 12
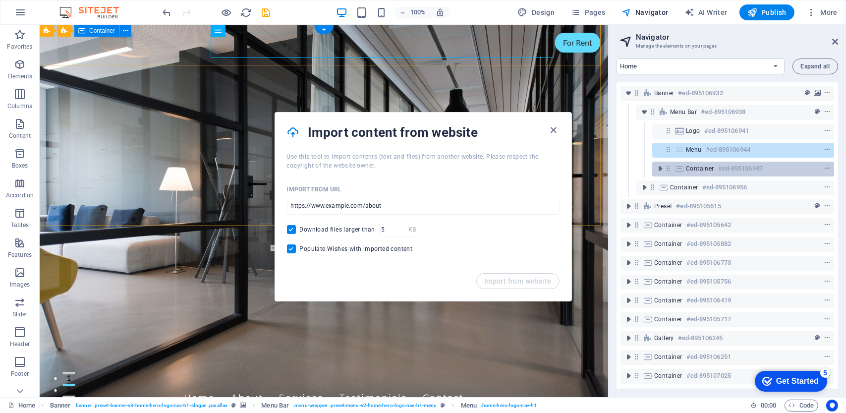
click at [708, 165] on span "Container" at bounding box center [700, 169] width 28 height 8
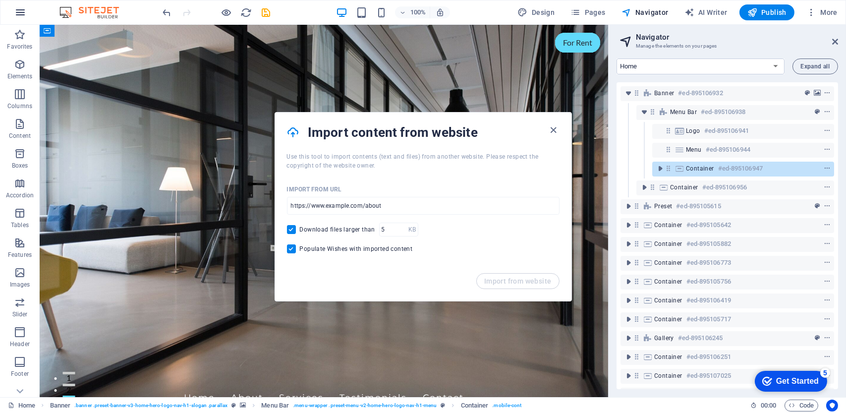
click at [15, 12] on icon "button" at bounding box center [20, 12] width 12 height 12
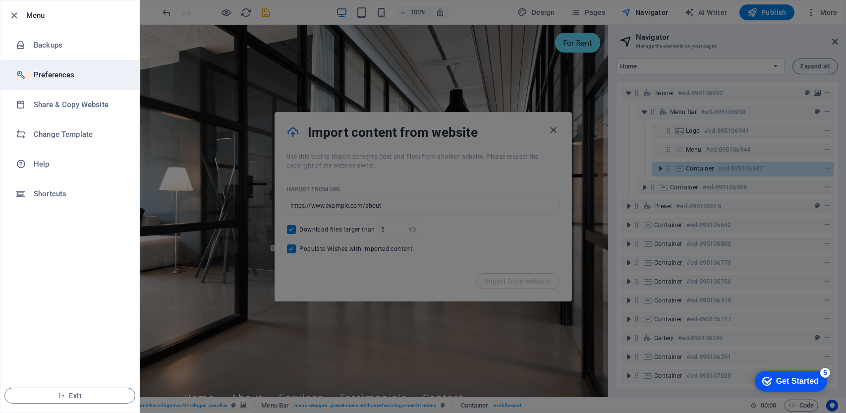
click at [53, 76] on h6 "Preferences" at bounding box center [80, 75] width 92 height 12
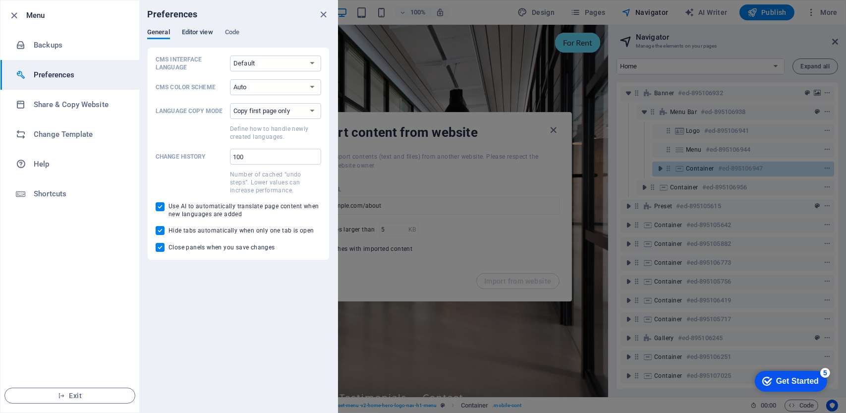
click at [203, 37] on span "Editor view" at bounding box center [197, 33] width 31 height 14
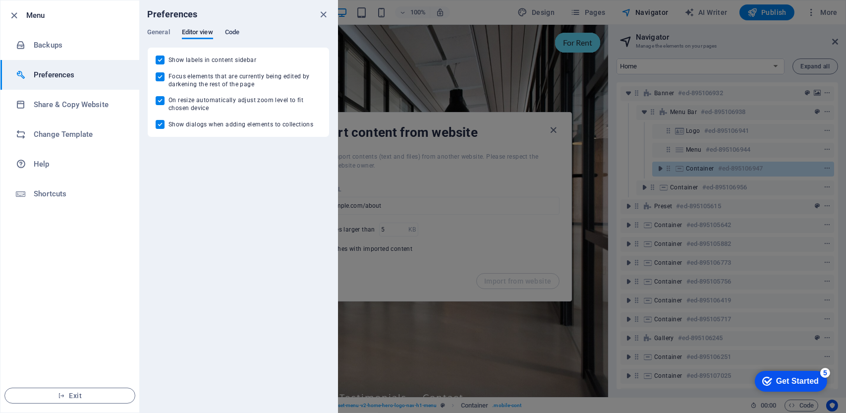
click at [239, 30] on span "Code" at bounding box center [232, 33] width 14 height 14
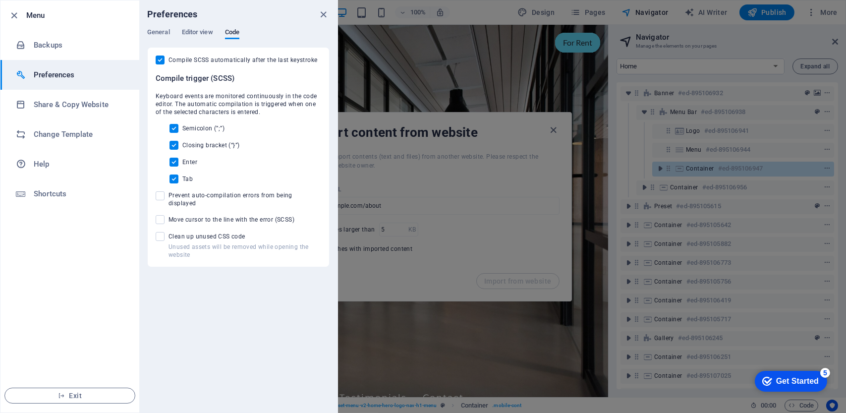
click at [163, 232] on span at bounding box center [160, 236] width 9 height 9
click at [163, 232] on input "Unused assets will be removed while opening the website Clean up unused CSS code" at bounding box center [162, 236] width 13 height 9
checkbox input "false"
click at [41, 193] on h6 "Shortcuts" at bounding box center [80, 194] width 92 height 12
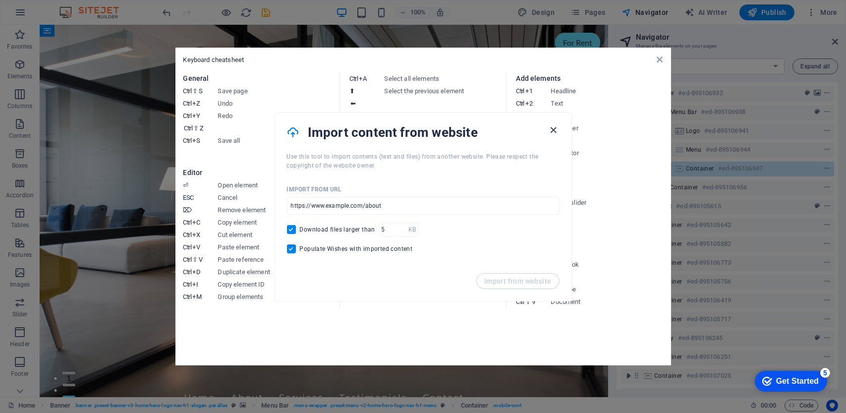
click at [555, 125] on icon "button" at bounding box center [553, 129] width 11 height 11
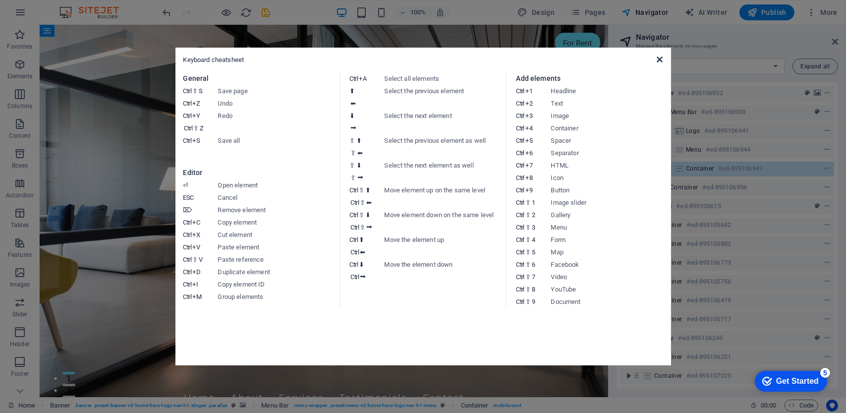
click at [659, 62] on icon at bounding box center [660, 60] width 6 height 8
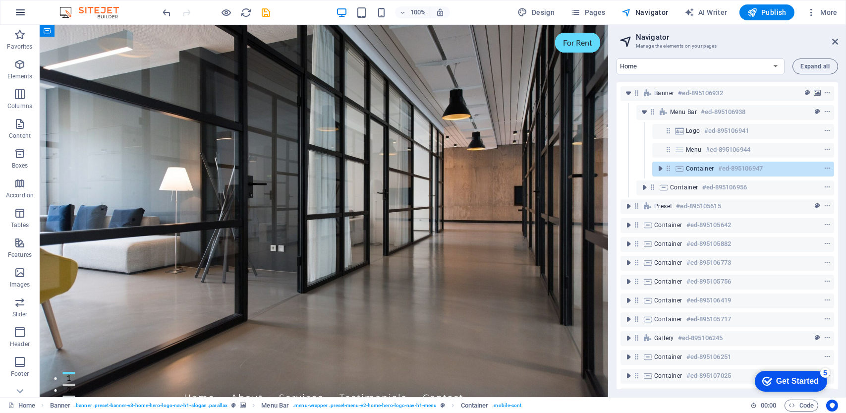
click at [14, 13] on icon "button" at bounding box center [20, 12] width 12 height 12
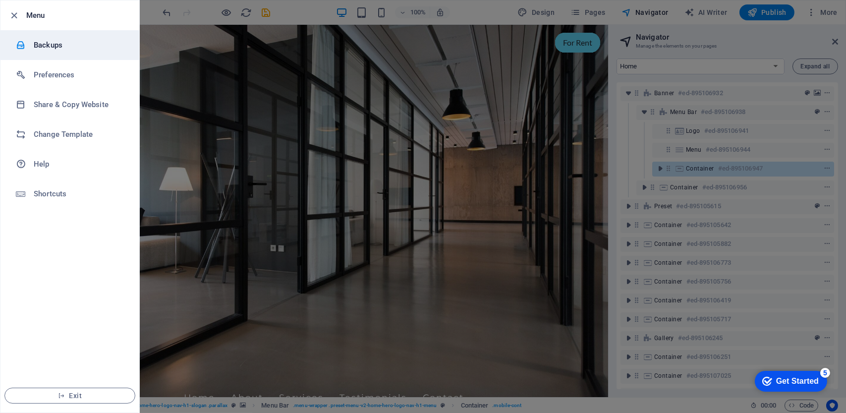
click at [59, 48] on h6 "Backups" at bounding box center [80, 45] width 92 height 12
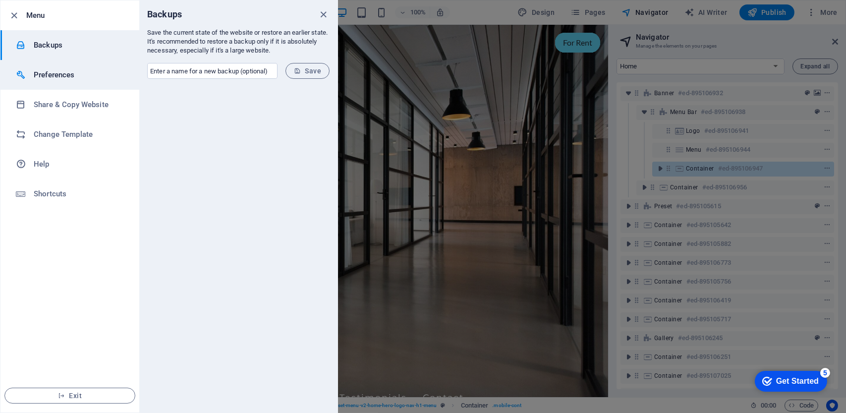
click at [54, 74] on h6 "Preferences" at bounding box center [80, 75] width 92 height 12
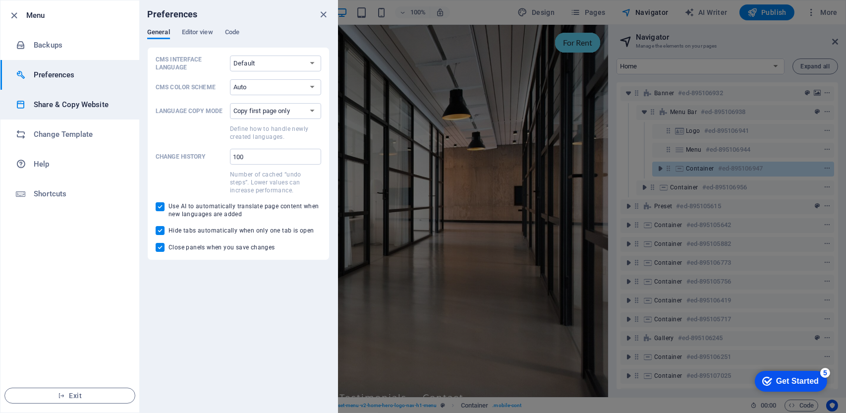
click at [60, 105] on h6 "Share & Copy Website" at bounding box center [80, 105] width 92 height 12
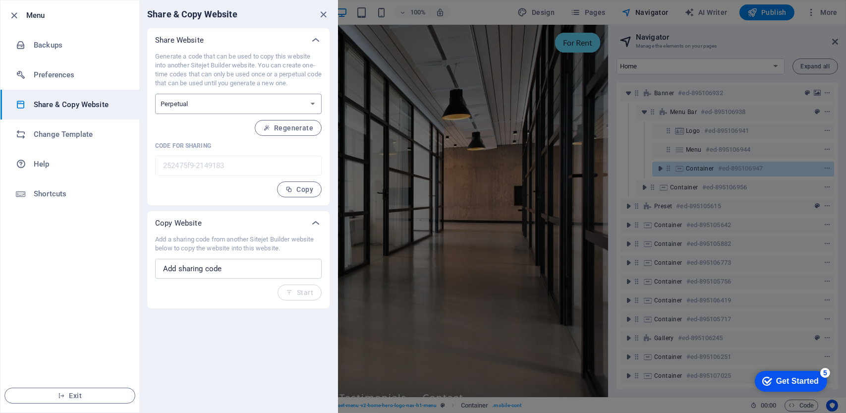
click at [282, 104] on select "One-time Perpetual" at bounding box center [238, 104] width 167 height 20
click at [282, 103] on select "One-time Perpetual" at bounding box center [238, 104] width 167 height 20
click at [280, 126] on span "Regenerate" at bounding box center [288, 128] width 50 height 8
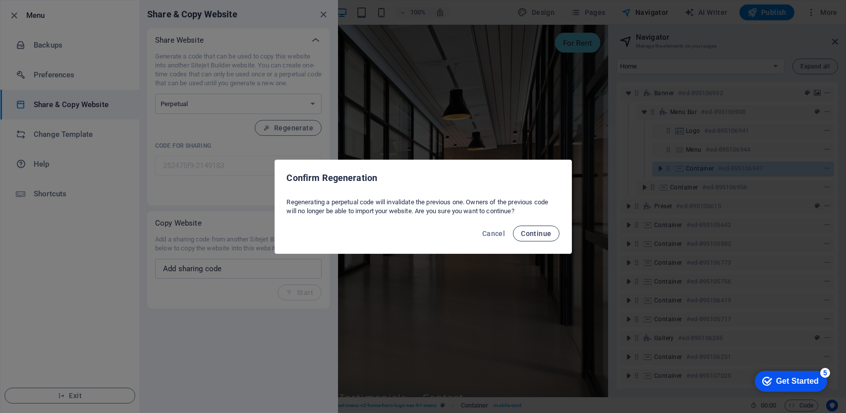
click at [537, 234] on span "Continue" at bounding box center [536, 234] width 30 height 8
type input "330531f2-2149183"
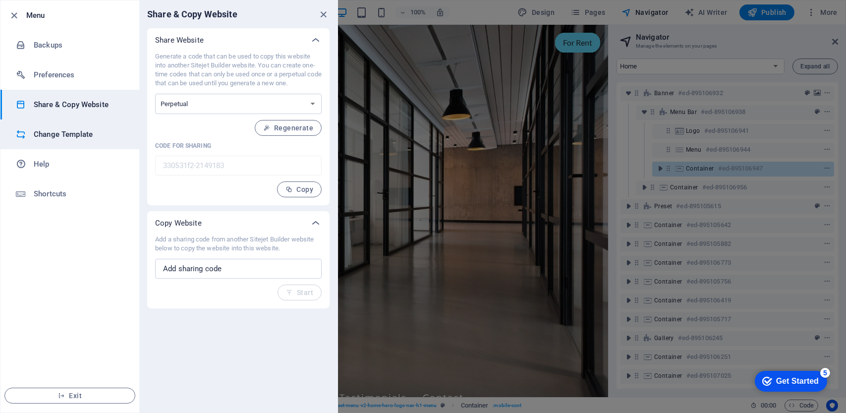
click at [64, 131] on h6 "Change Template" at bounding box center [80, 134] width 92 height 12
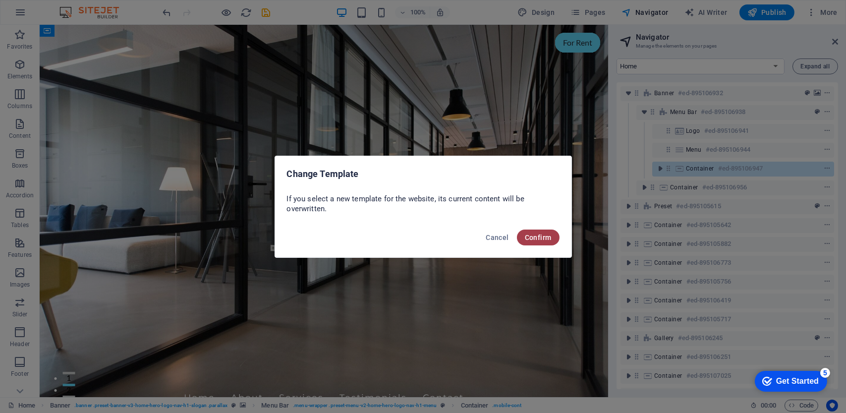
click at [551, 238] on button "Confirm" at bounding box center [538, 238] width 43 height 16
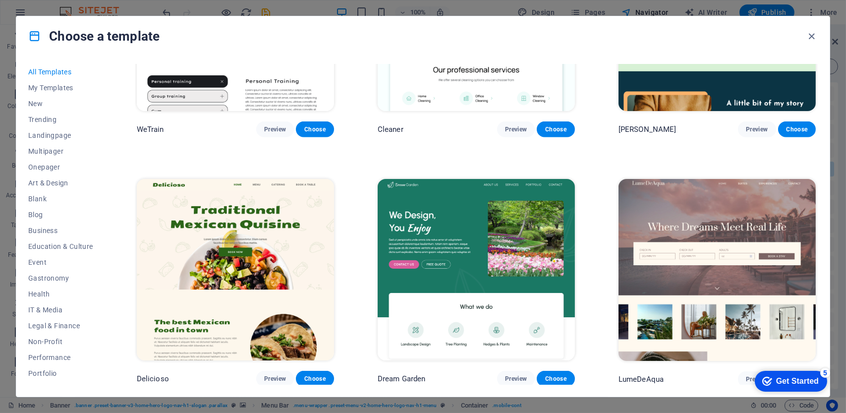
scroll to position [1652, 0]
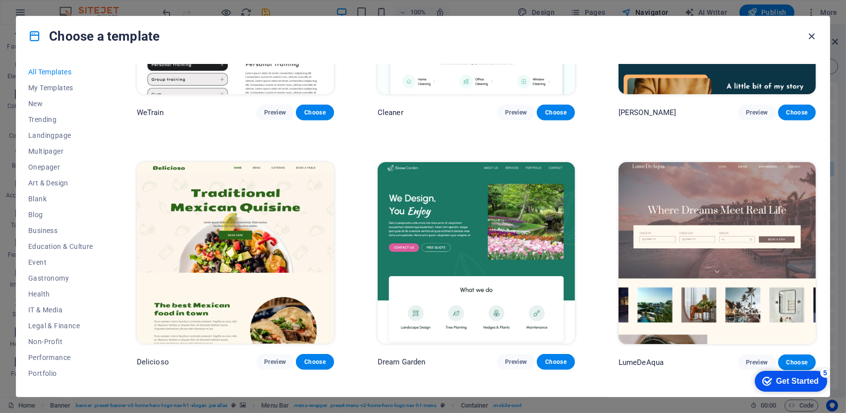
click at [814, 34] on icon "button" at bounding box center [812, 36] width 11 height 11
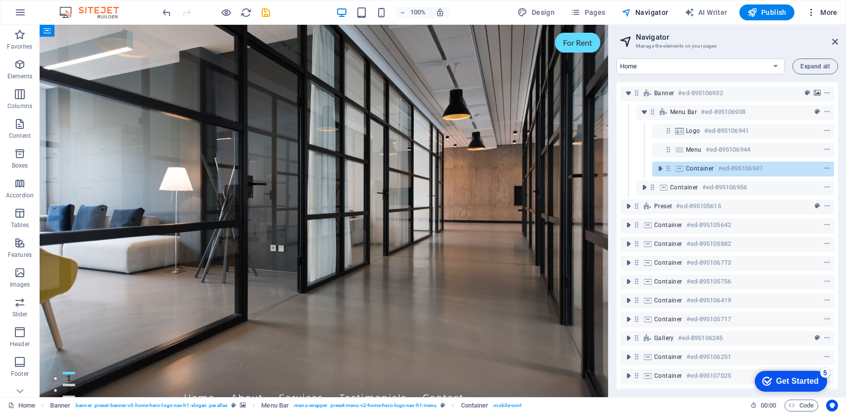
click at [819, 17] on span "More" at bounding box center [822, 12] width 31 height 10
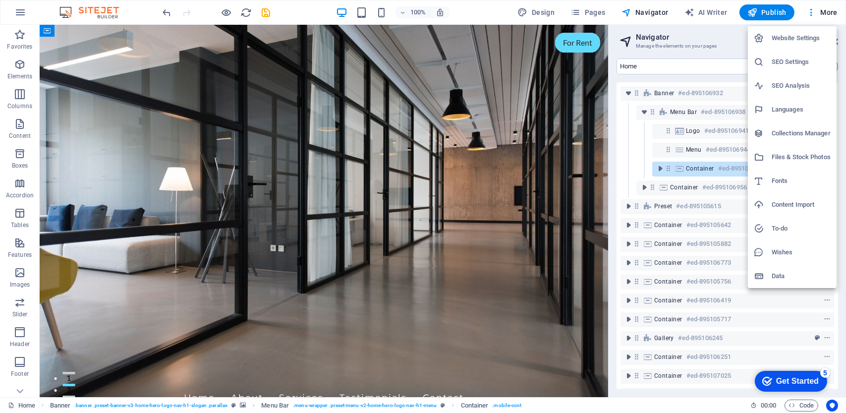
click at [827, 10] on div at bounding box center [423, 206] width 846 height 413
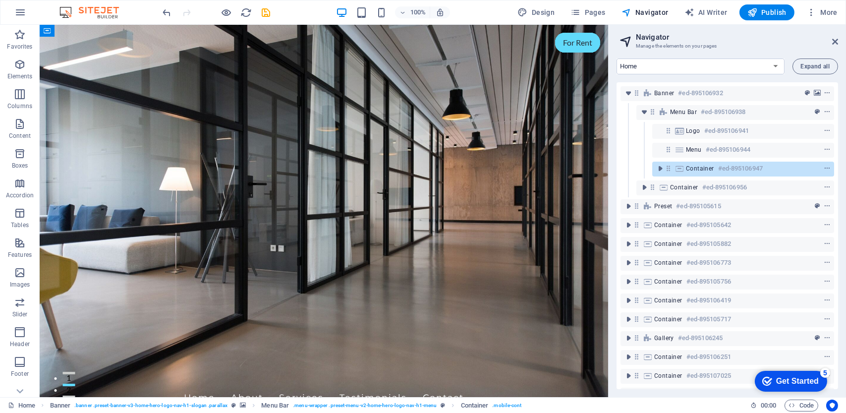
click at [827, 10] on span "More" at bounding box center [822, 12] width 31 height 10
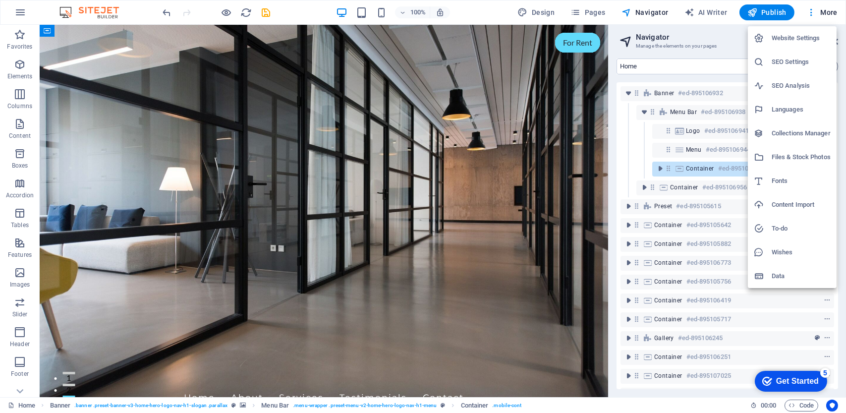
click at [14, 9] on div at bounding box center [423, 206] width 846 height 413
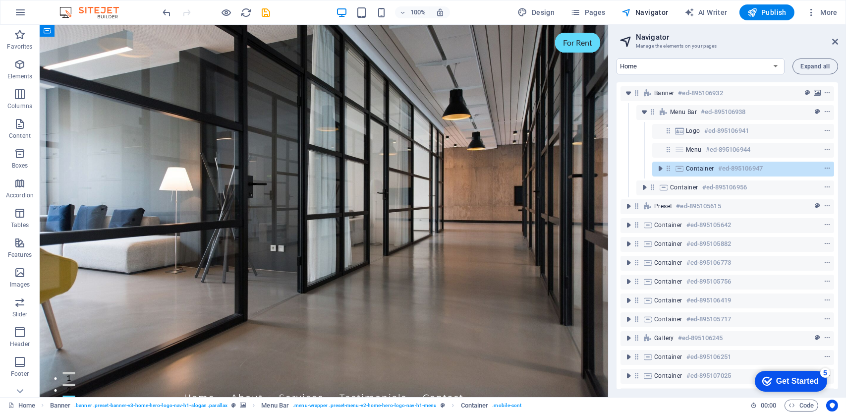
click at [100, 11] on img at bounding box center [94, 12] width 74 height 12
click at [268, 8] on icon "save" at bounding box center [266, 12] width 11 height 11
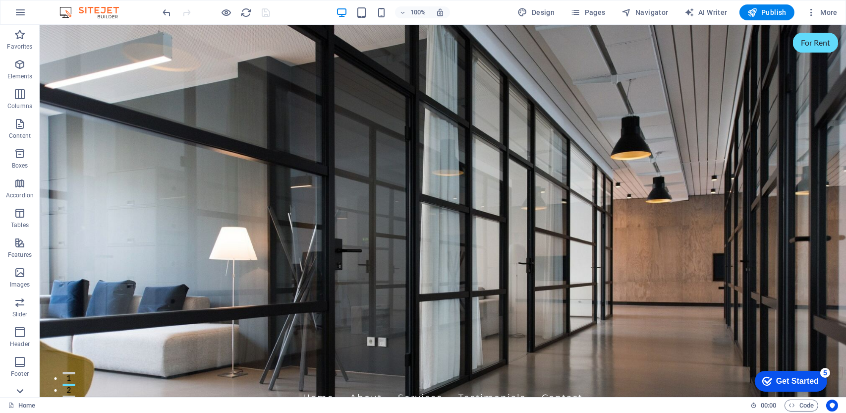
click at [19, 33] on icon at bounding box center [20, 30] width 7 height 4
click at [19, 391] on p "Collections" at bounding box center [19, 390] width 30 height 8
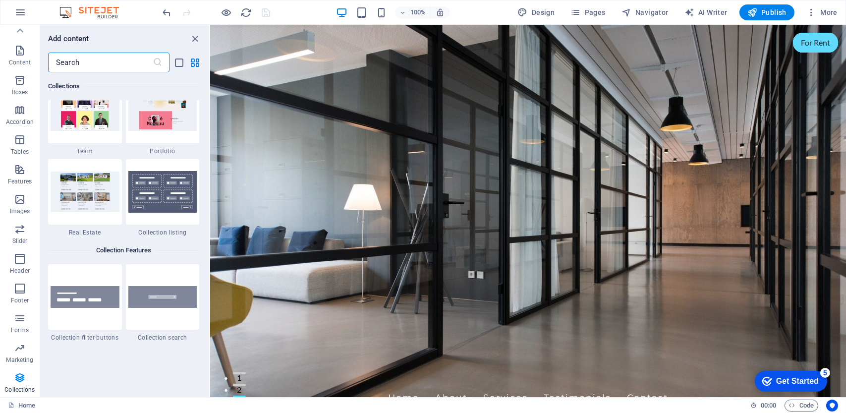
scroll to position [9171, 0]
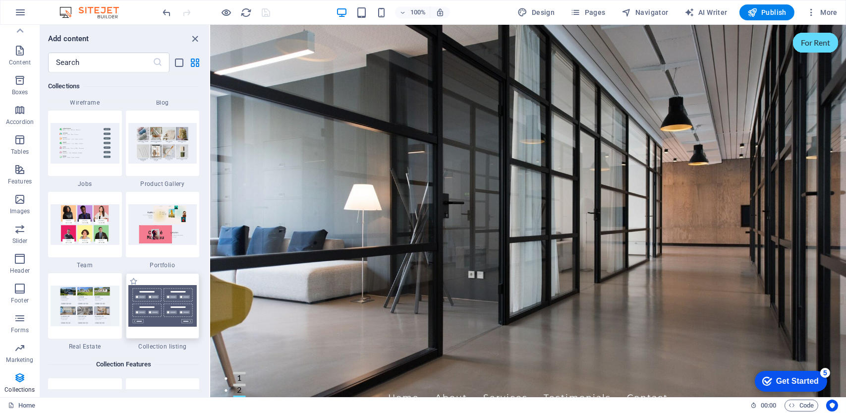
click at [175, 313] on img at bounding box center [162, 306] width 69 height 42
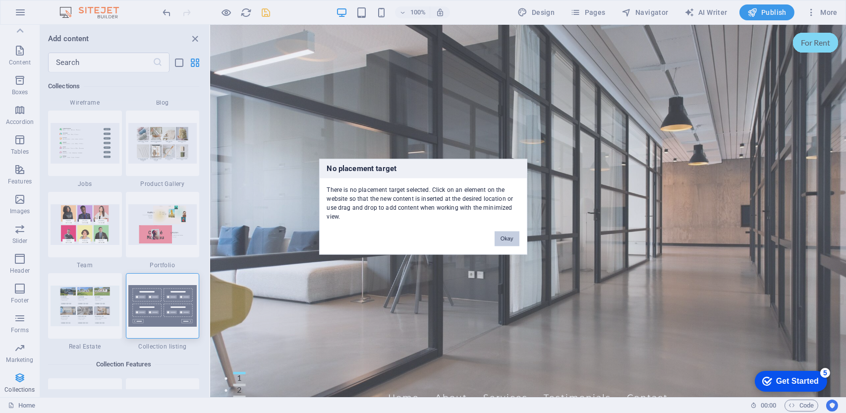
click at [512, 238] on button "Okay" at bounding box center [507, 238] width 25 height 15
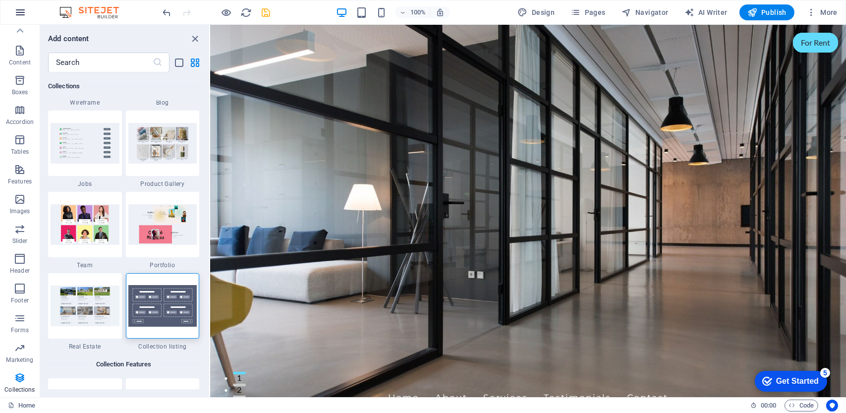
click at [19, 10] on icon "button" at bounding box center [20, 12] width 12 height 12
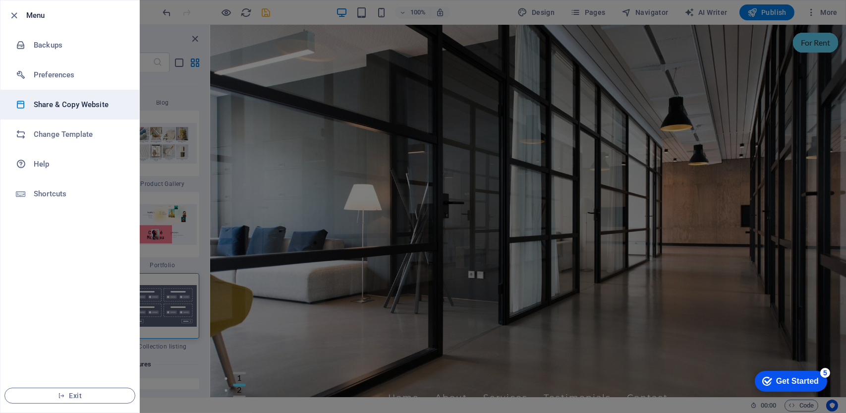
click at [54, 104] on h6 "Share & Copy Website" at bounding box center [80, 105] width 92 height 12
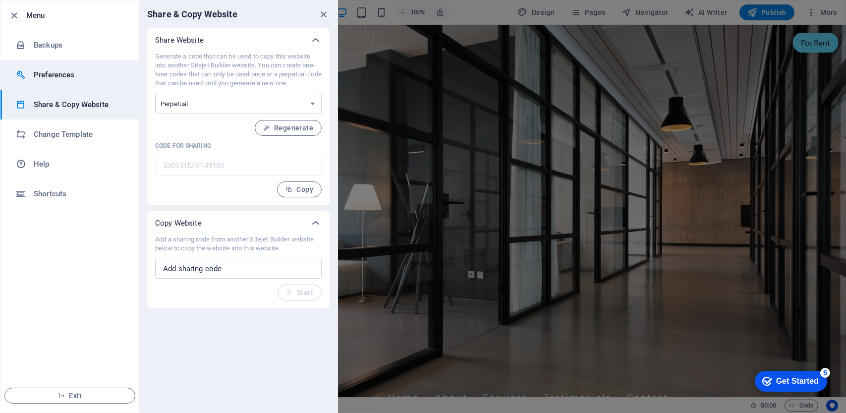
click at [59, 79] on h6 "Preferences" at bounding box center [80, 75] width 92 height 12
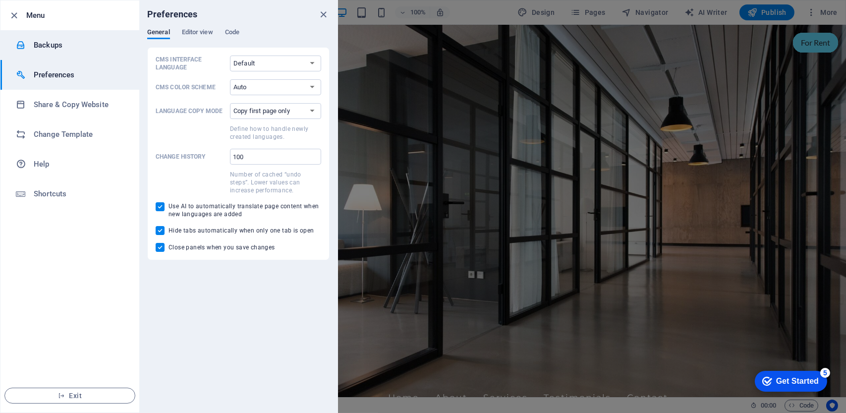
click at [40, 48] on h6 "Backups" at bounding box center [80, 45] width 92 height 12
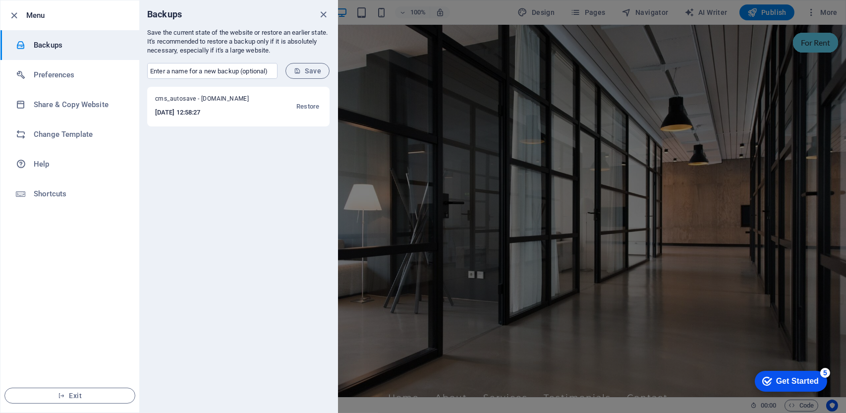
click at [48, 16] on h6 "Menu" at bounding box center [78, 15] width 105 height 12
click at [311, 107] on span "Restore" at bounding box center [307, 107] width 23 height 12
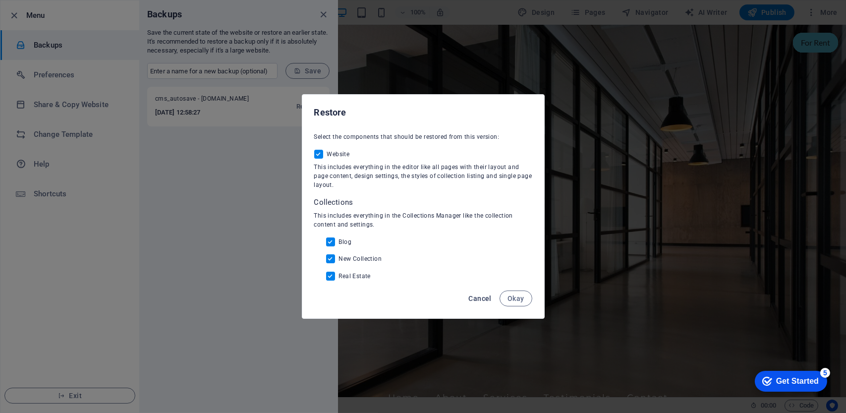
click at [468, 300] on button "Cancel" at bounding box center [480, 299] width 31 height 16
